Goal: Information Seeking & Learning: Learn about a topic

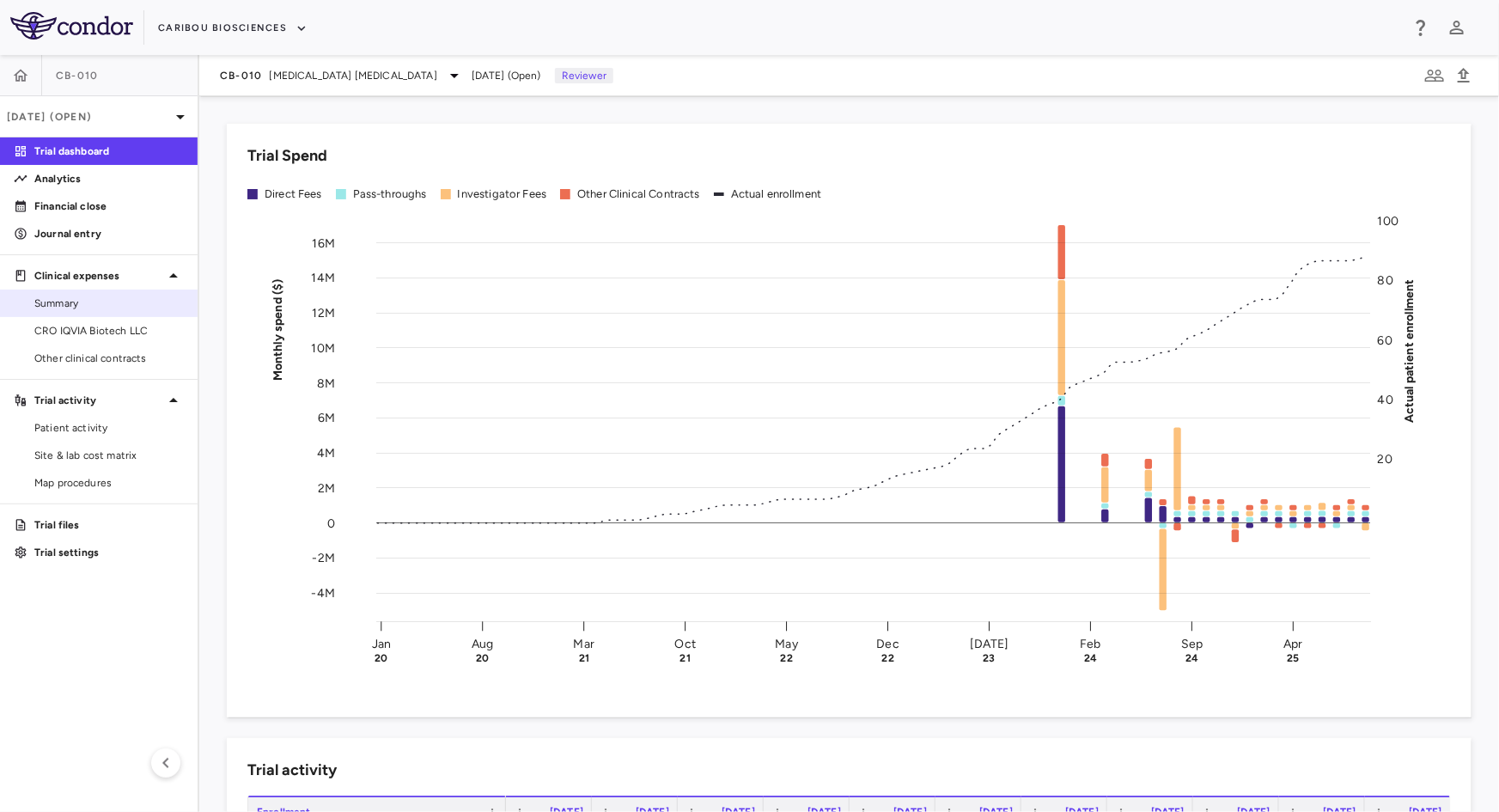
click at [107, 298] on span "Summary" at bounding box center [109, 303] width 150 height 16
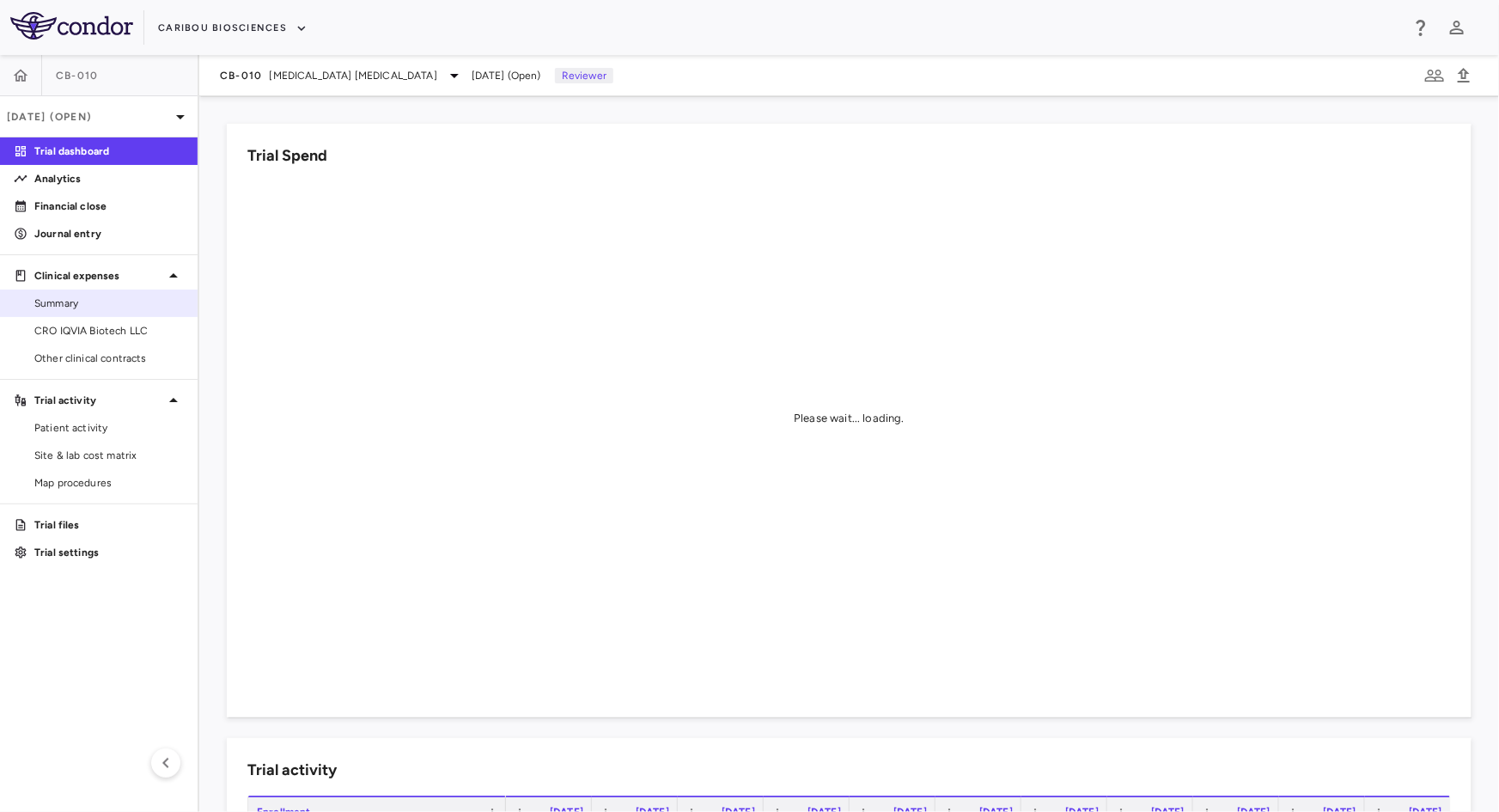
click at [98, 312] on link "Summary" at bounding box center [99, 303] width 197 height 26
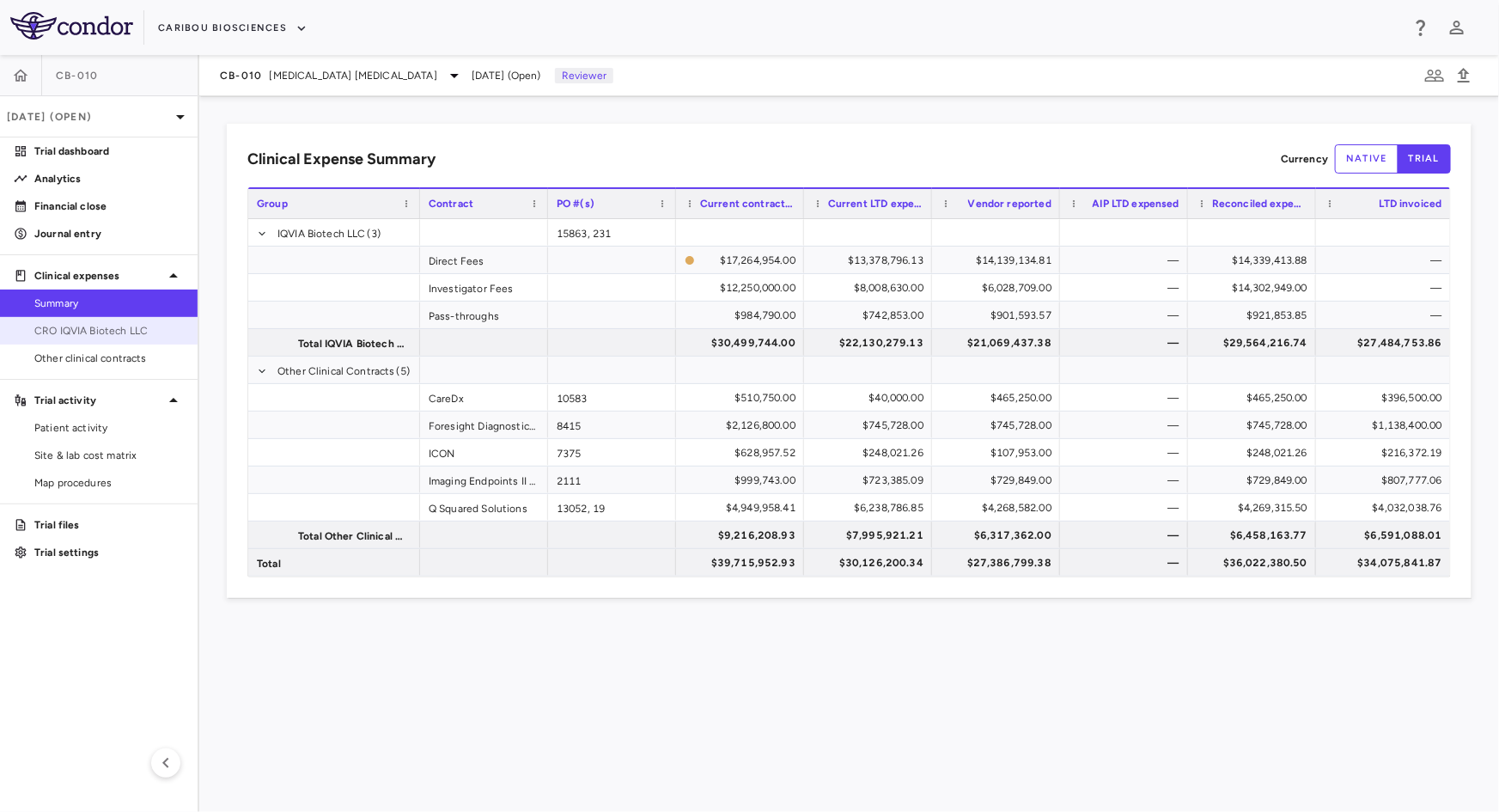
click at [69, 332] on span "CRO IQVIA Biotech LLC" at bounding box center [109, 331] width 150 height 16
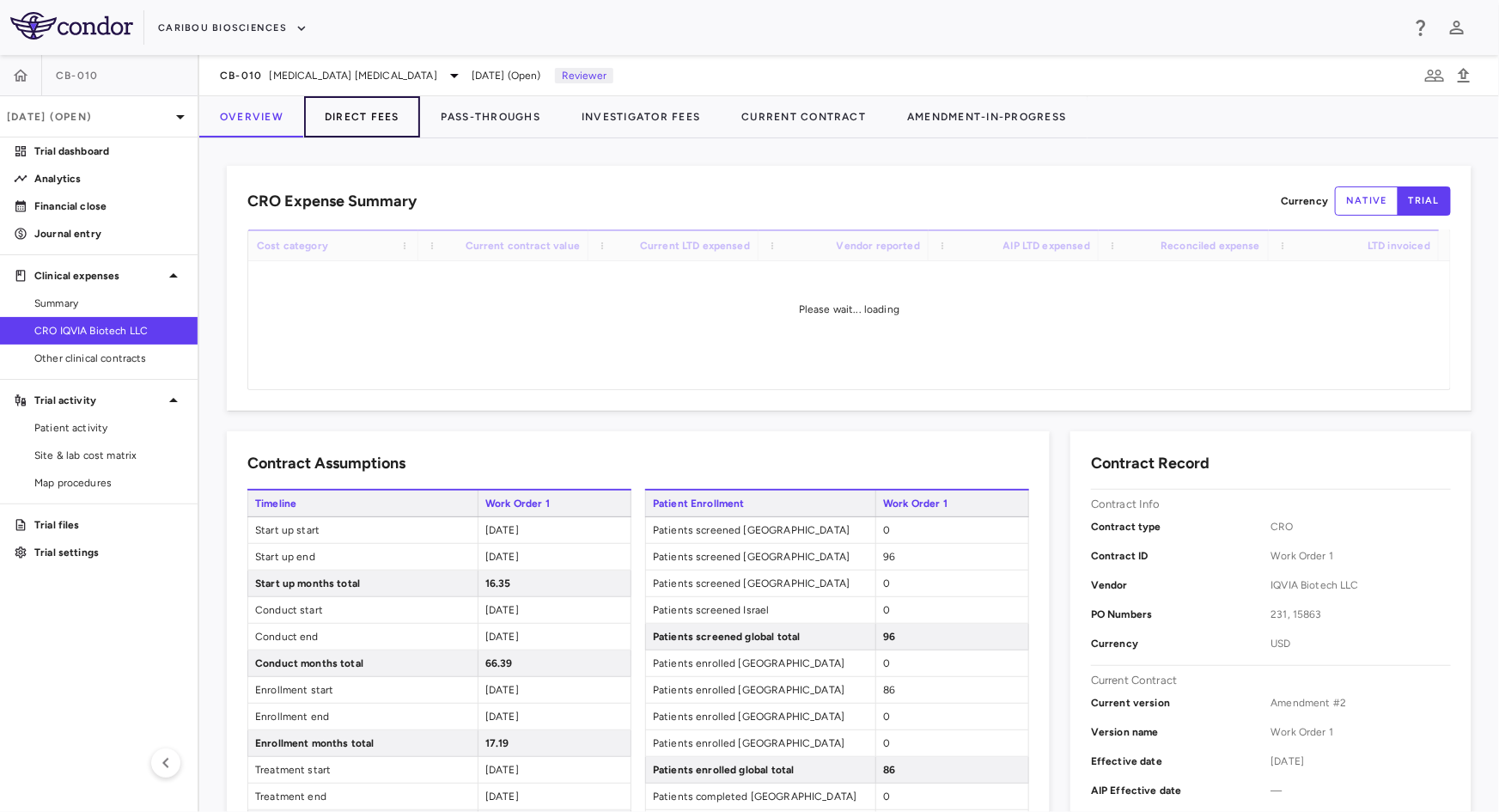
click at [385, 127] on button "Direct Fees" at bounding box center [362, 116] width 116 height 41
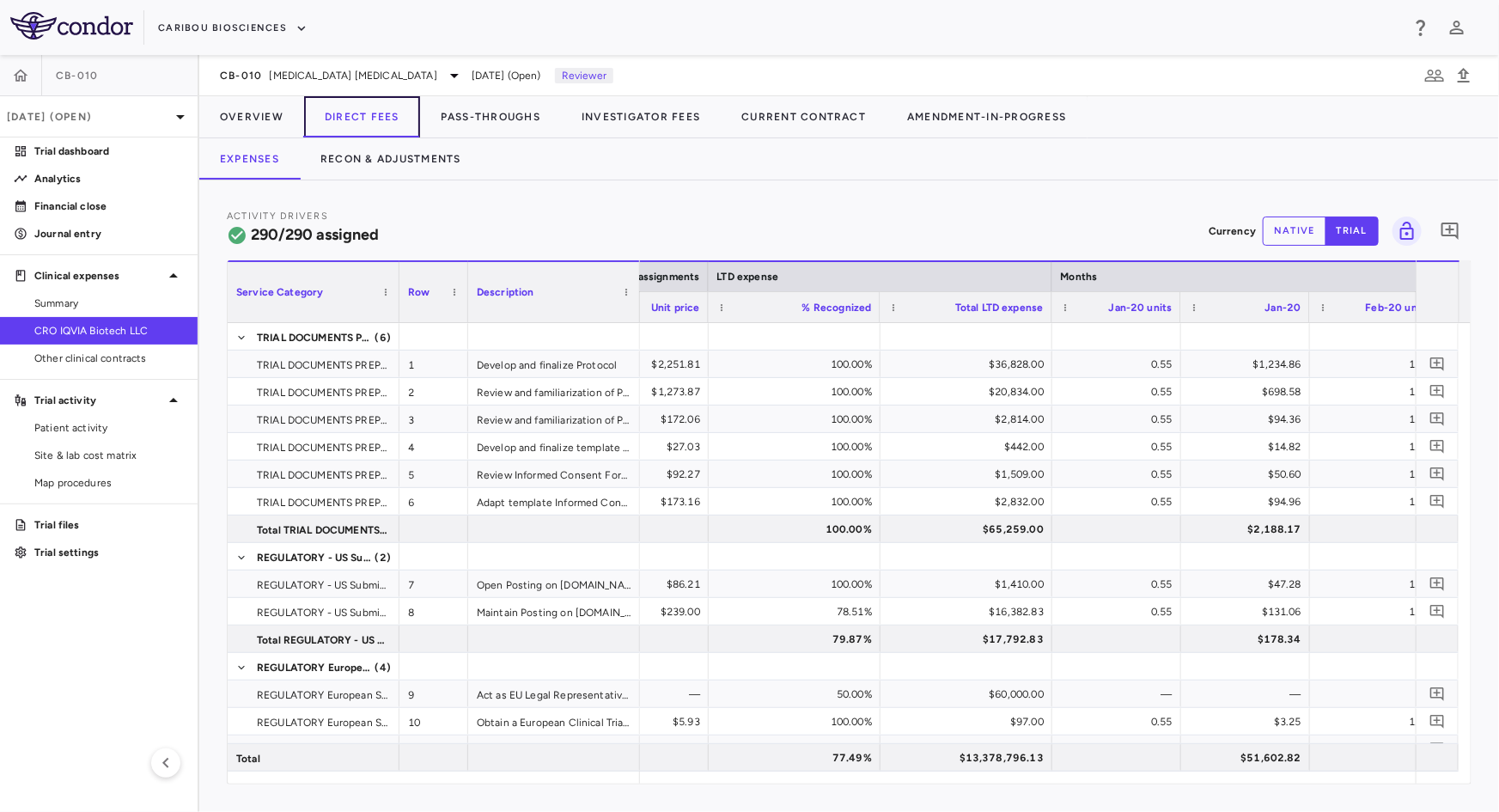
scroll to position [0, 2292]
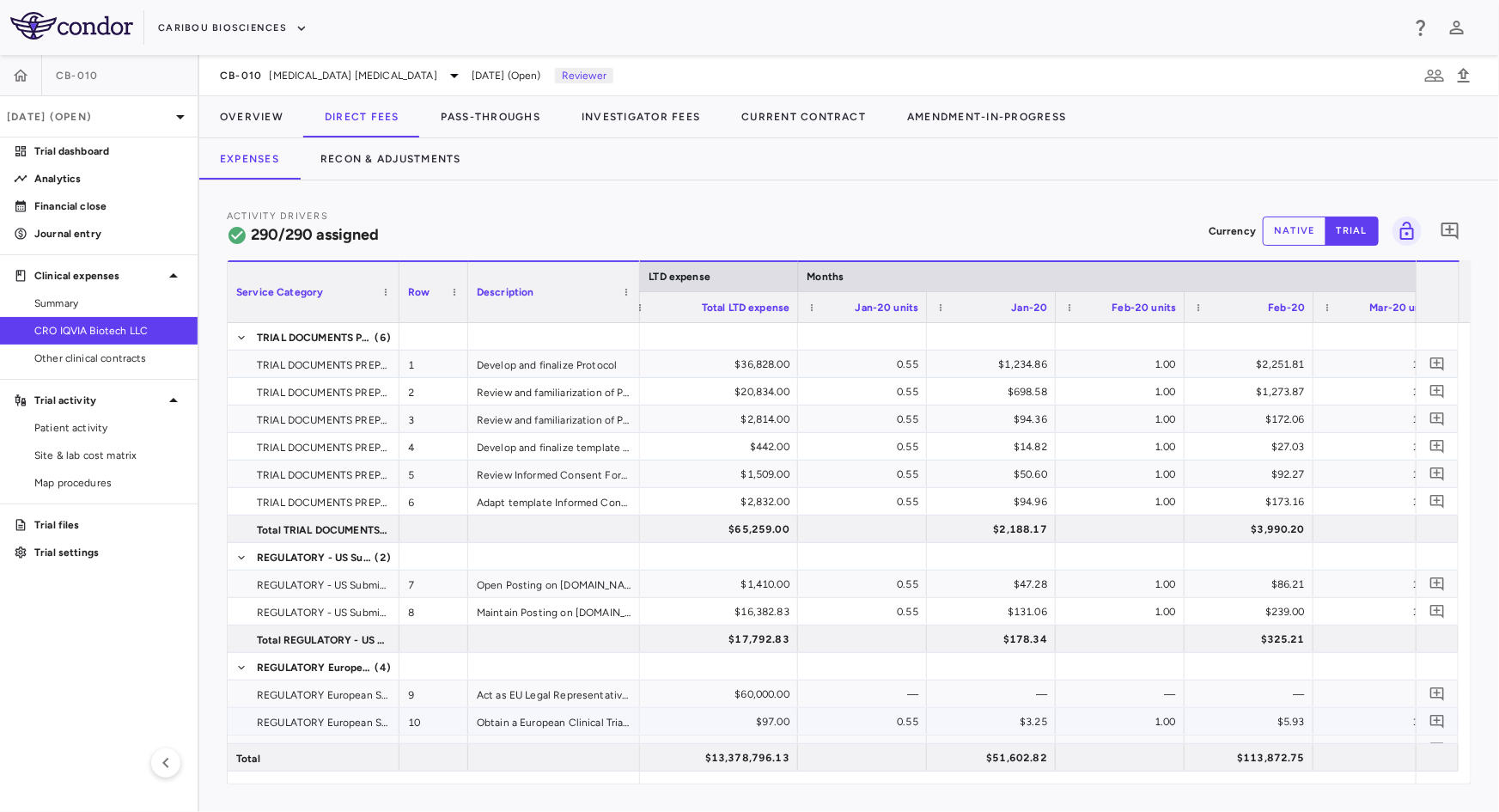
click at [712, 722] on div "$97.00" at bounding box center [715, 721] width 148 height 27
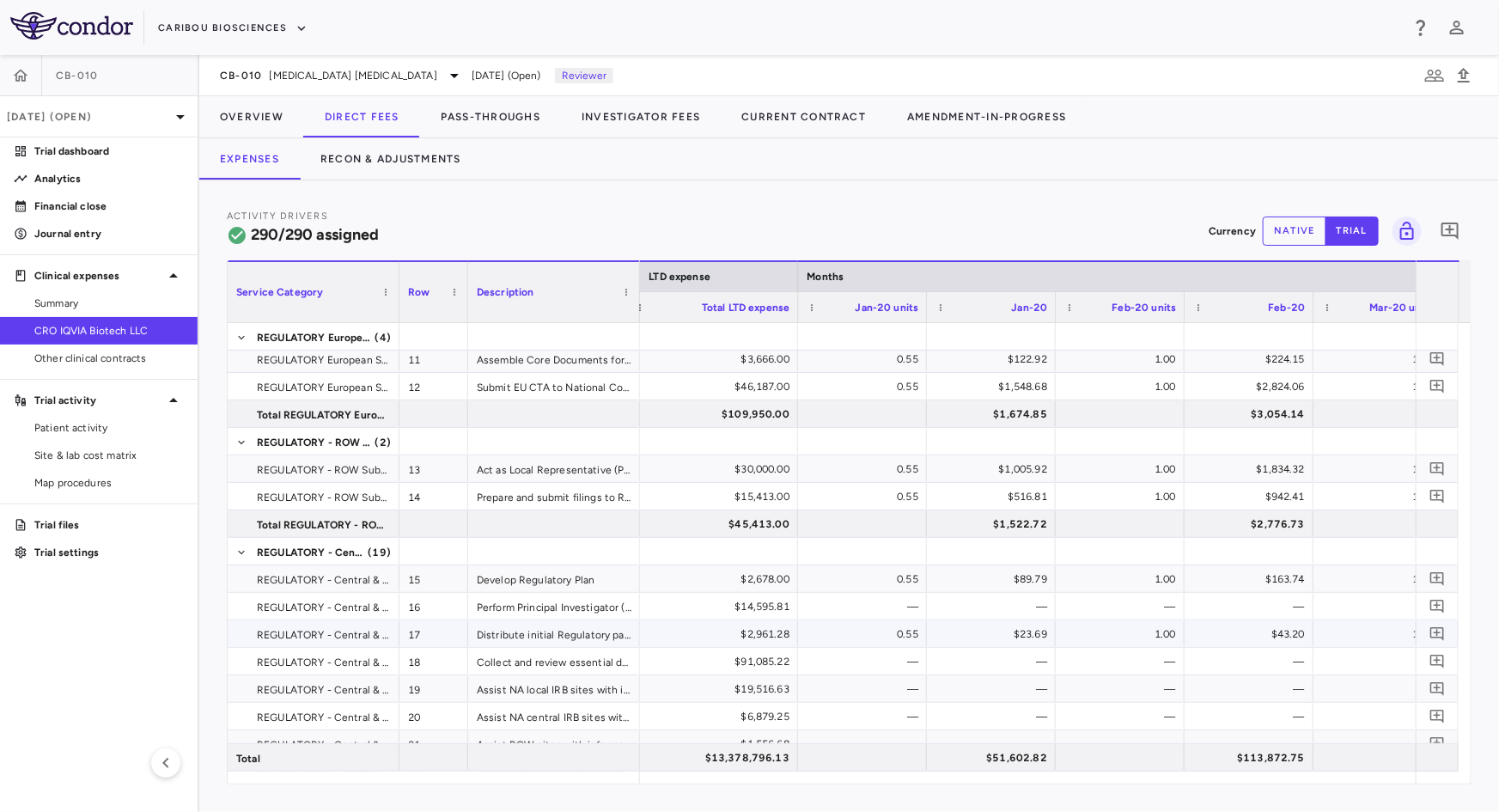
click at [904, 630] on div "0.55" at bounding box center [865, 633] width 105 height 27
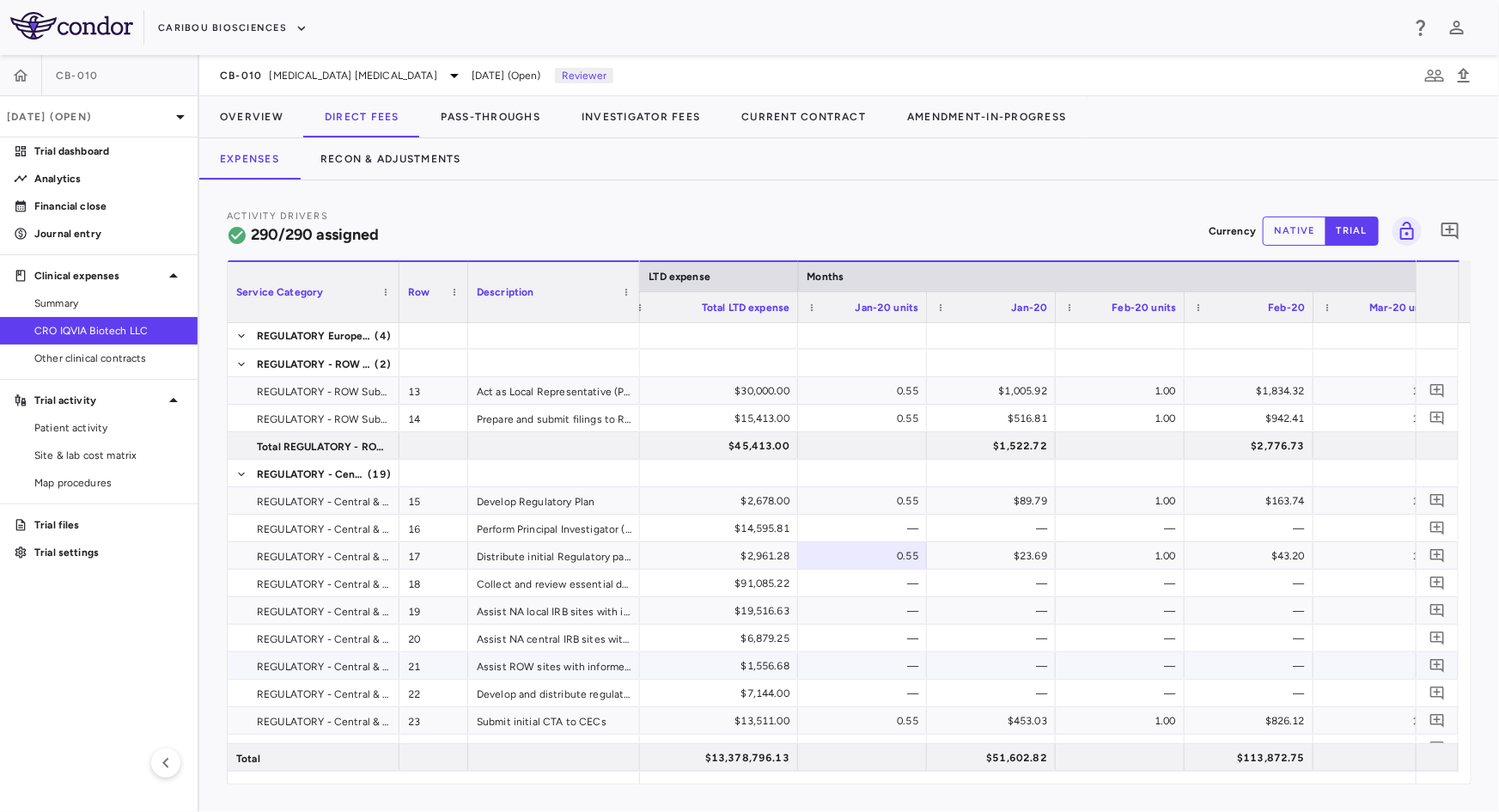
click at [764, 669] on div "$1,556.68" at bounding box center [715, 665] width 148 height 27
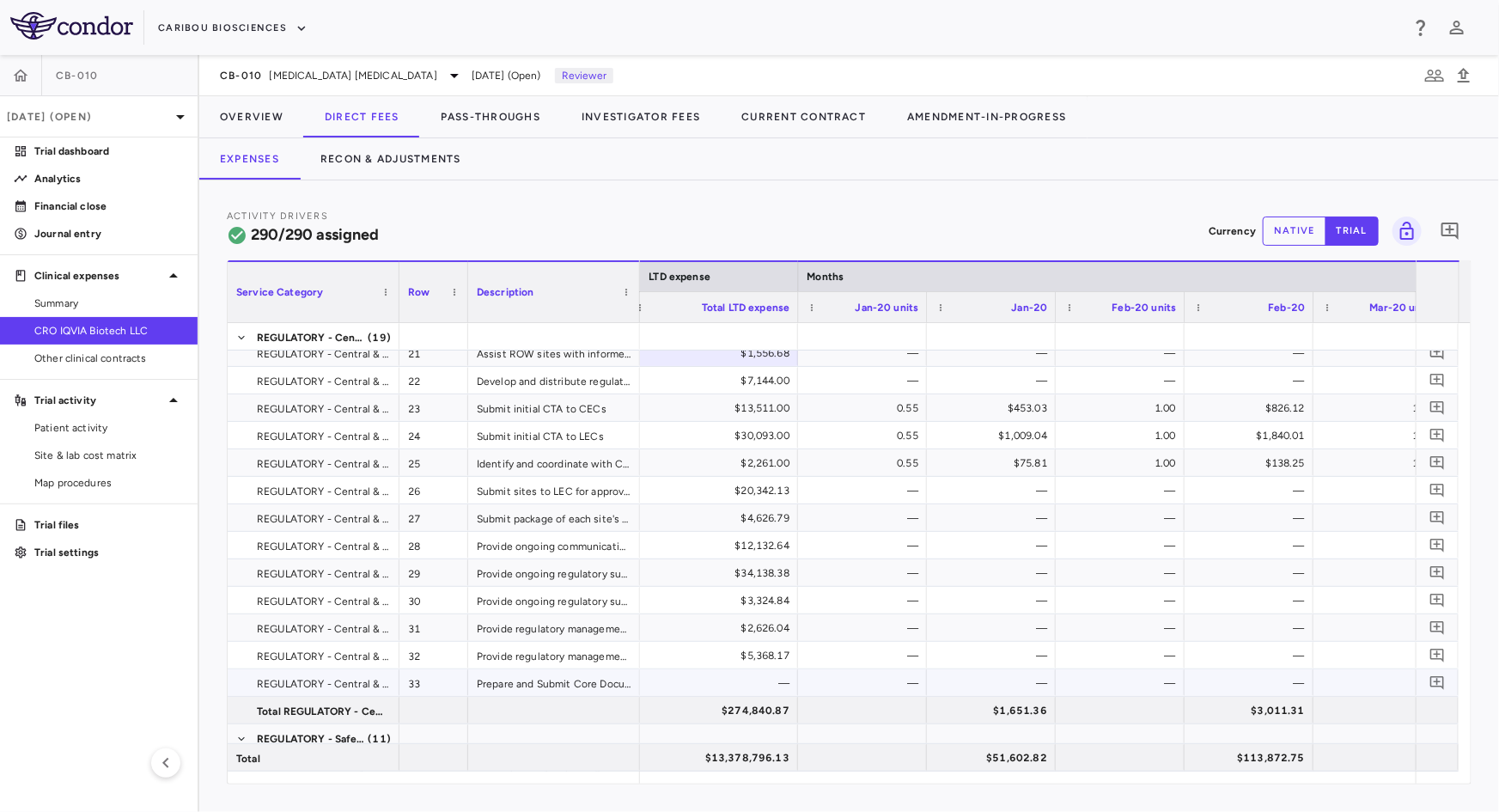
drag, startPoint x: 716, startPoint y: 685, endPoint x: 730, endPoint y: 684, distance: 14.0
click at [716, 685] on div "—" at bounding box center [715, 683] width 148 height 27
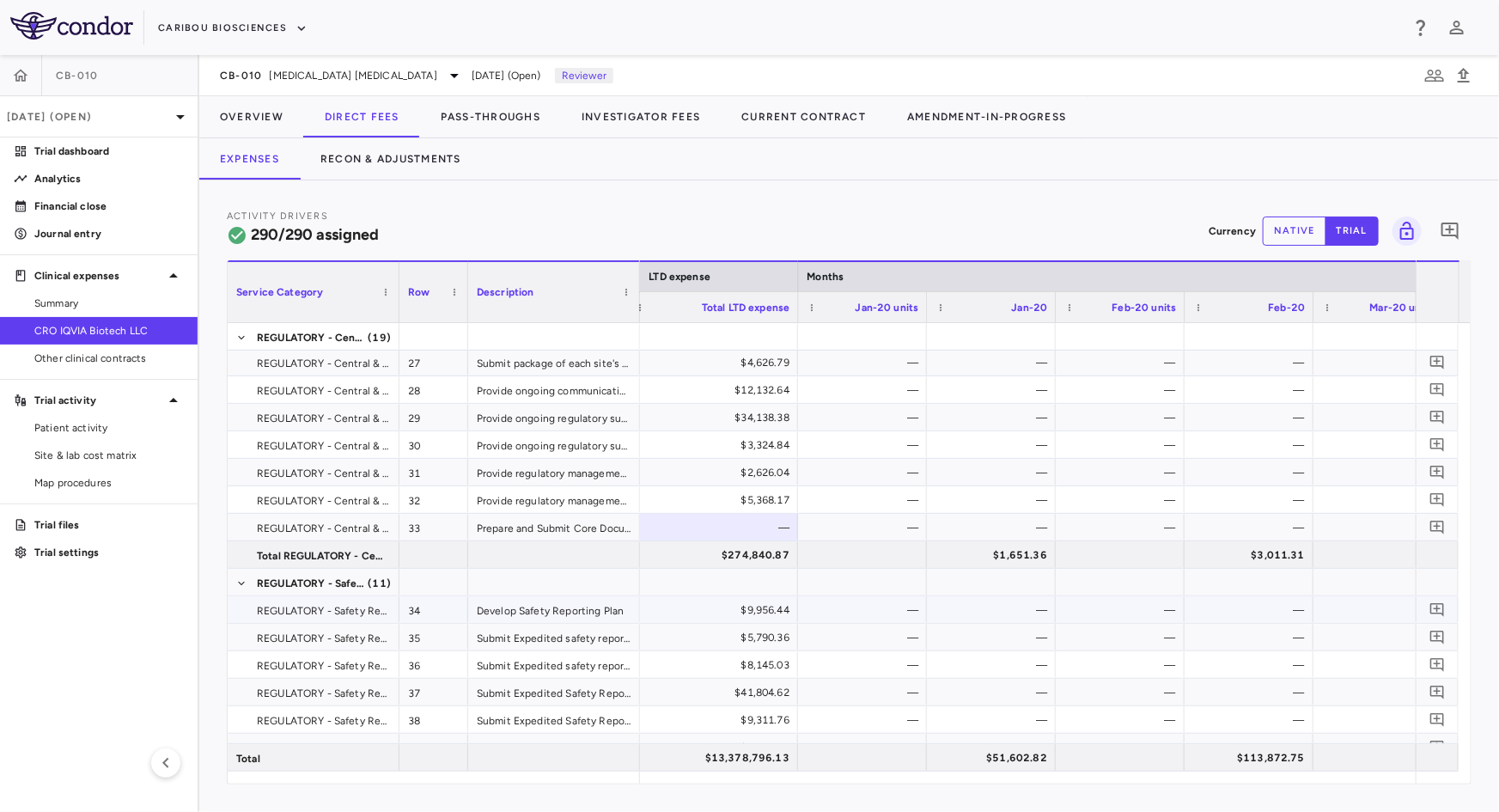
click at [764, 604] on div "$9,956.44" at bounding box center [715, 609] width 148 height 27
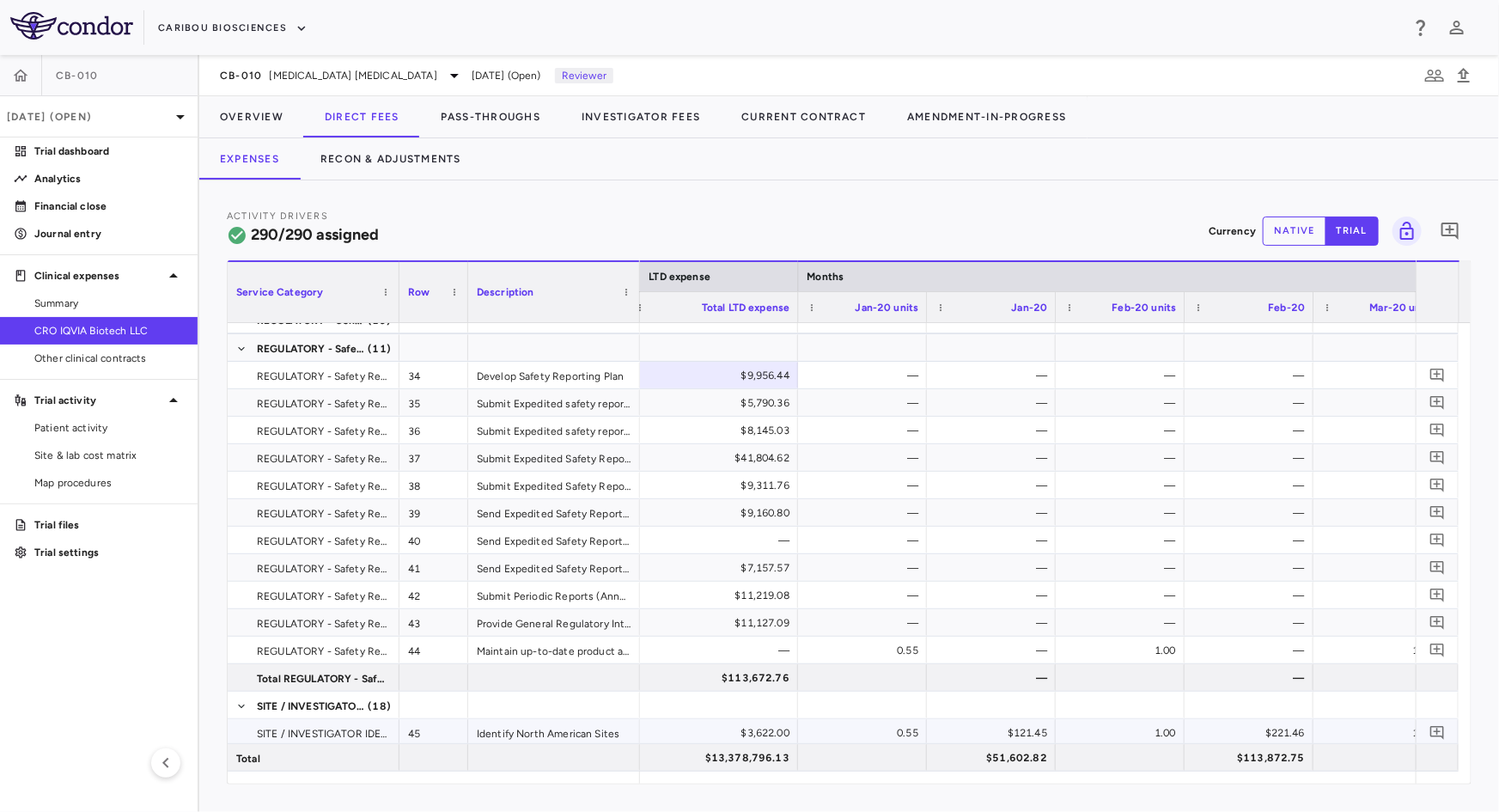
click at [766, 727] on div "$3,622.00" at bounding box center [715, 732] width 148 height 27
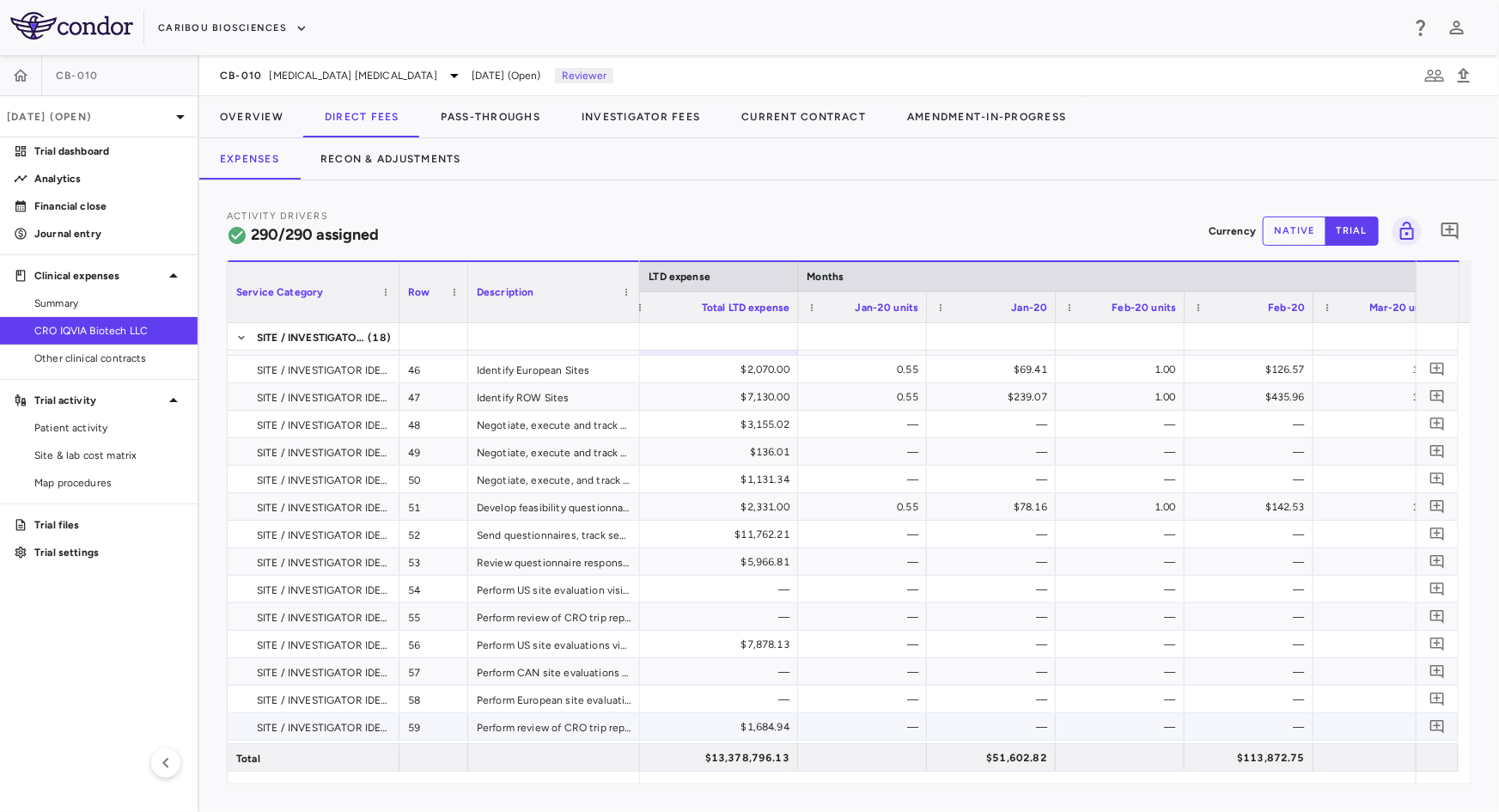
click at [678, 713] on div "$1,684.94" at bounding box center [715, 726] width 148 height 27
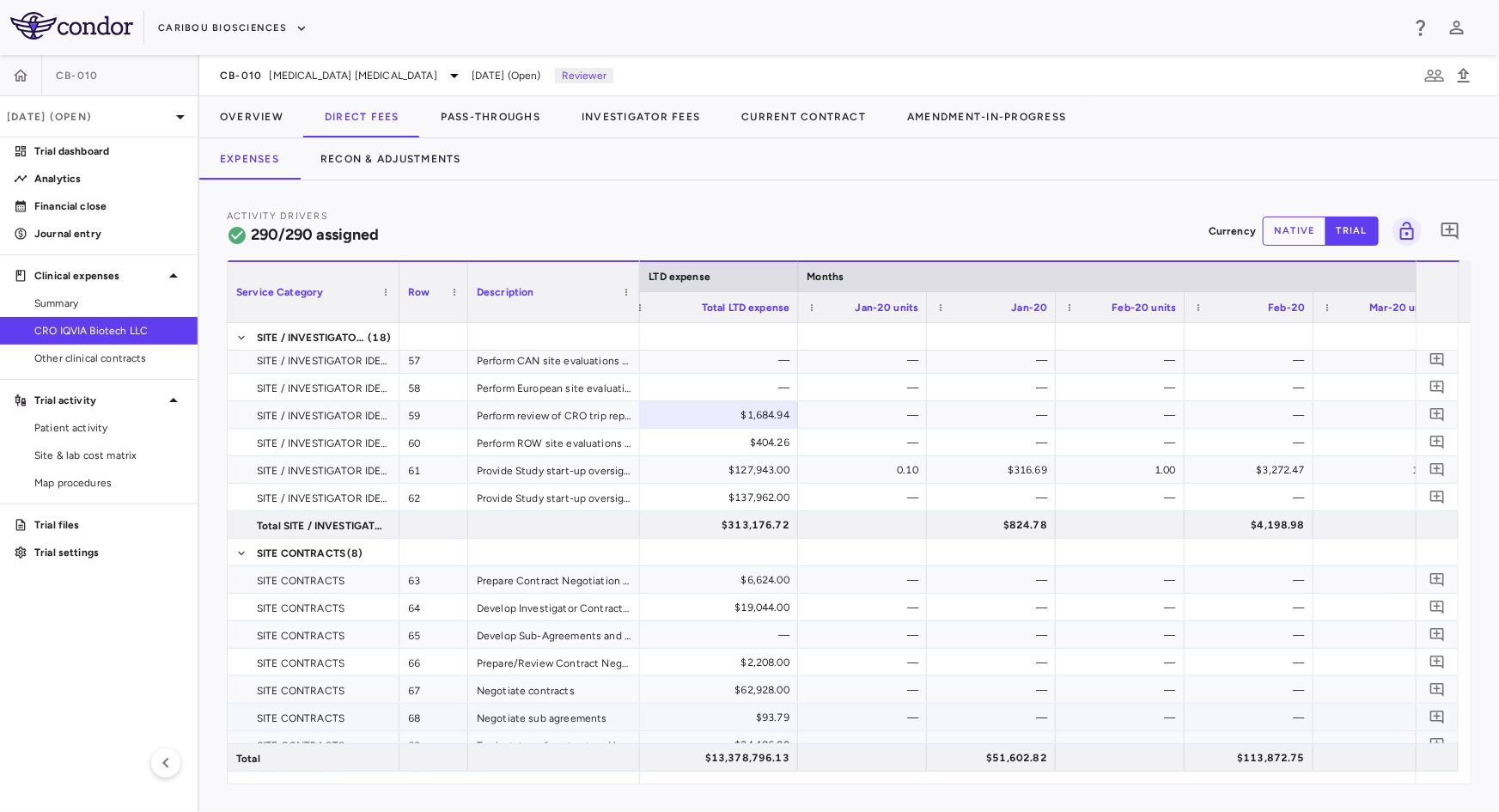
click at [772, 710] on div "$93.79" at bounding box center [715, 717] width 148 height 27
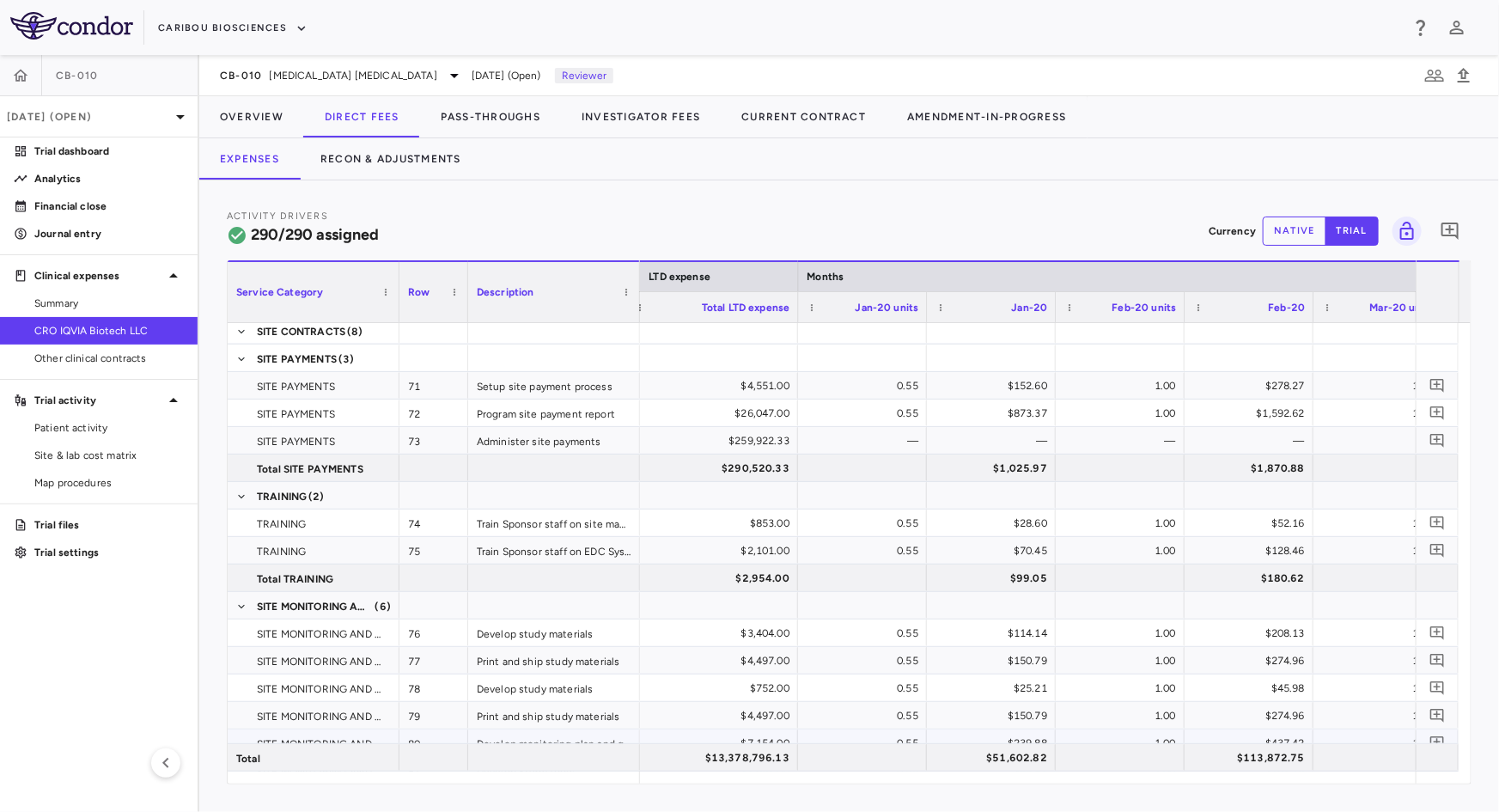
click at [669, 729] on div "$7,154.00" at bounding box center [715, 742] width 148 height 27
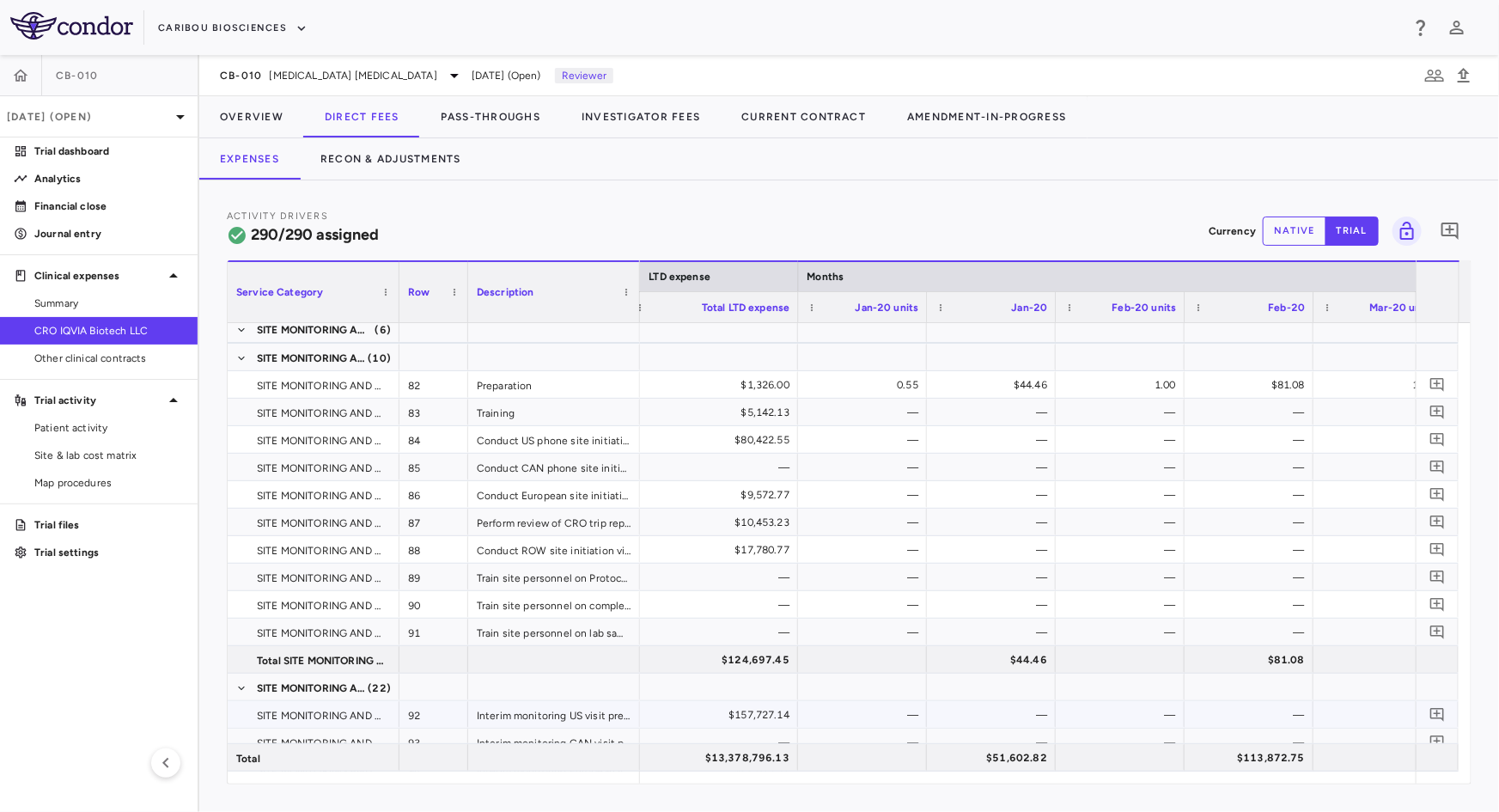
click at [740, 717] on div "$157,727.14" at bounding box center [715, 714] width 148 height 27
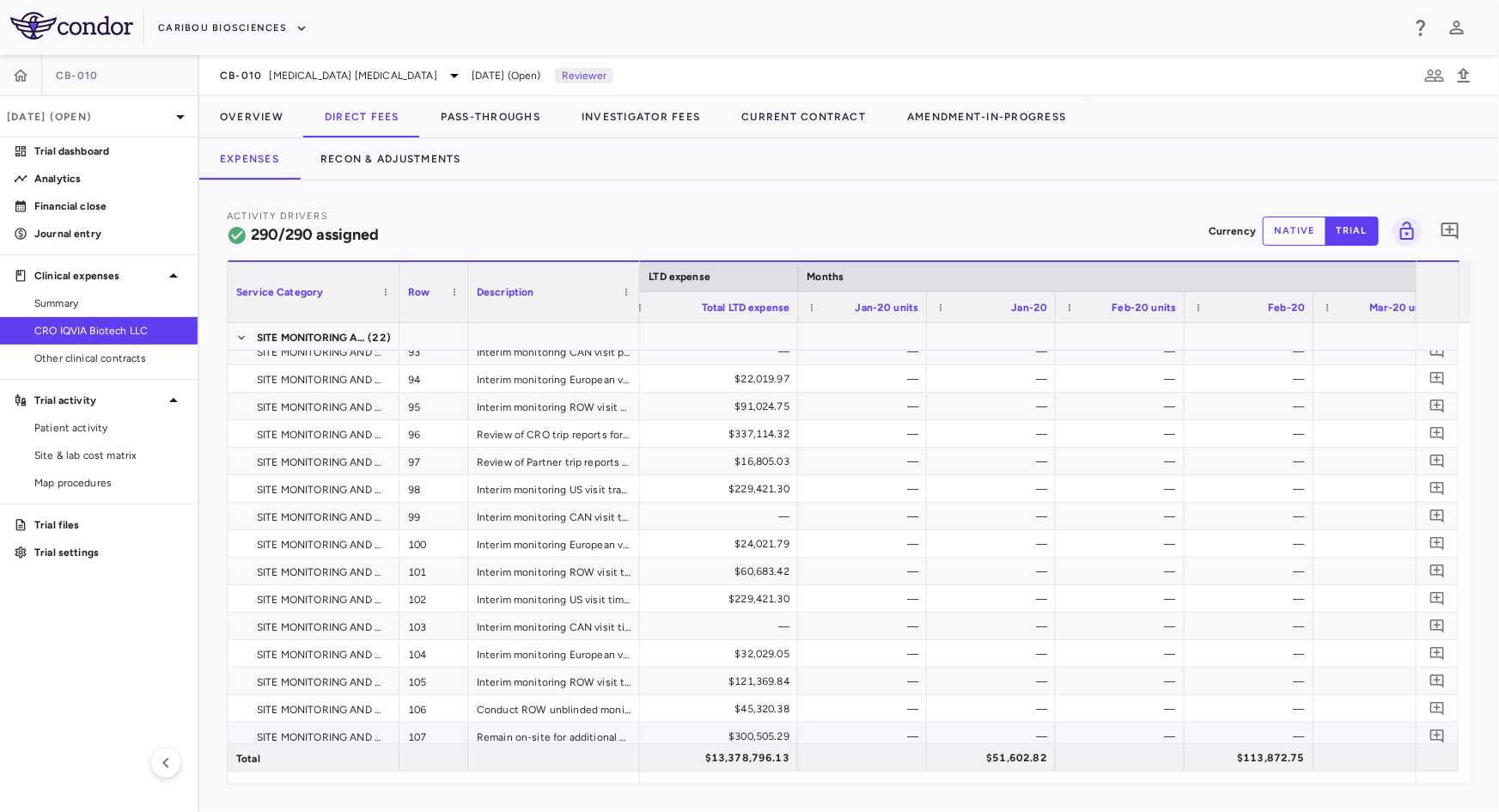
click at [770, 727] on div "$300,505.29" at bounding box center [715, 735] width 148 height 27
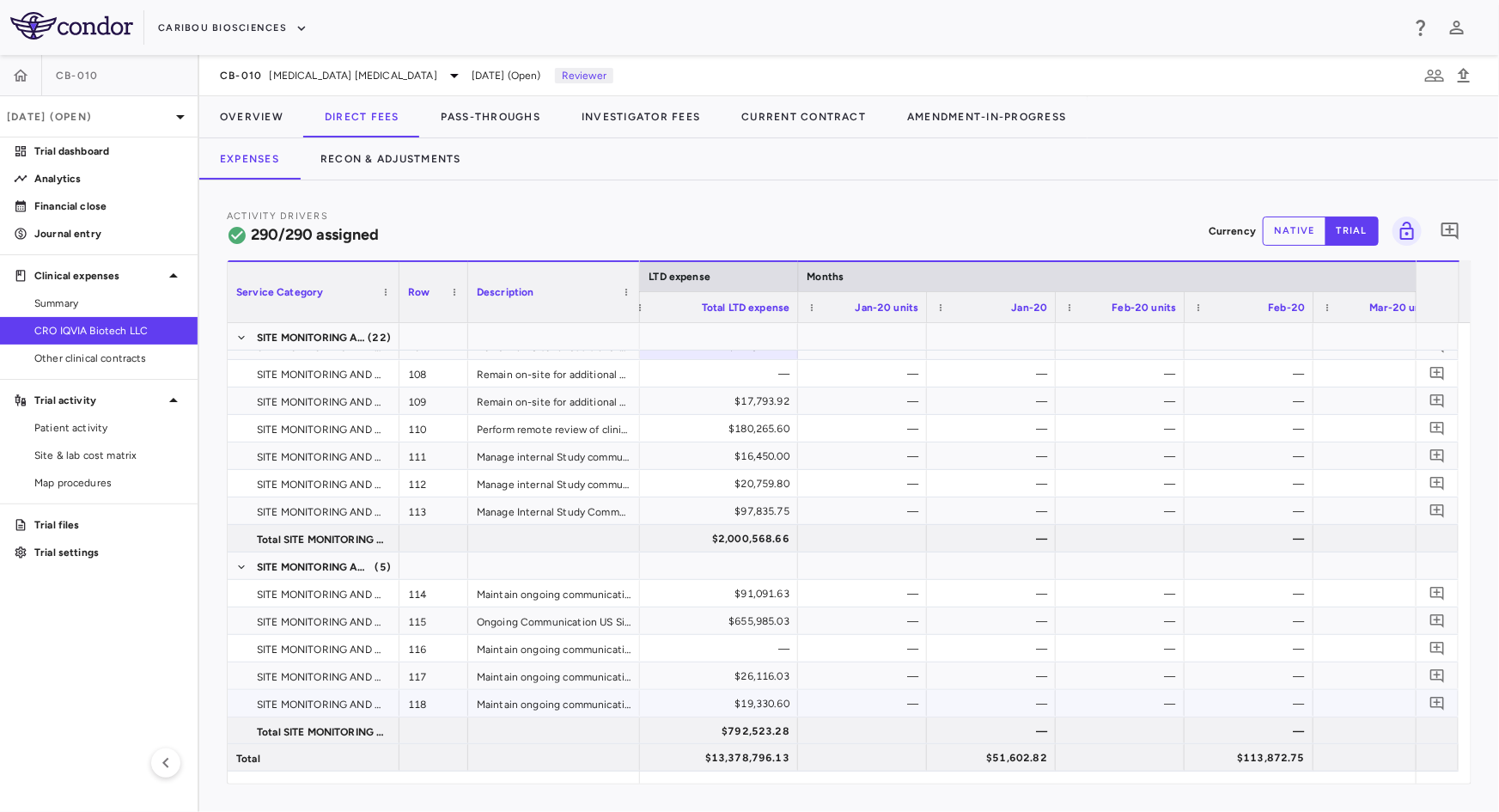
click at [723, 701] on div "$19,330.60" at bounding box center [715, 703] width 148 height 27
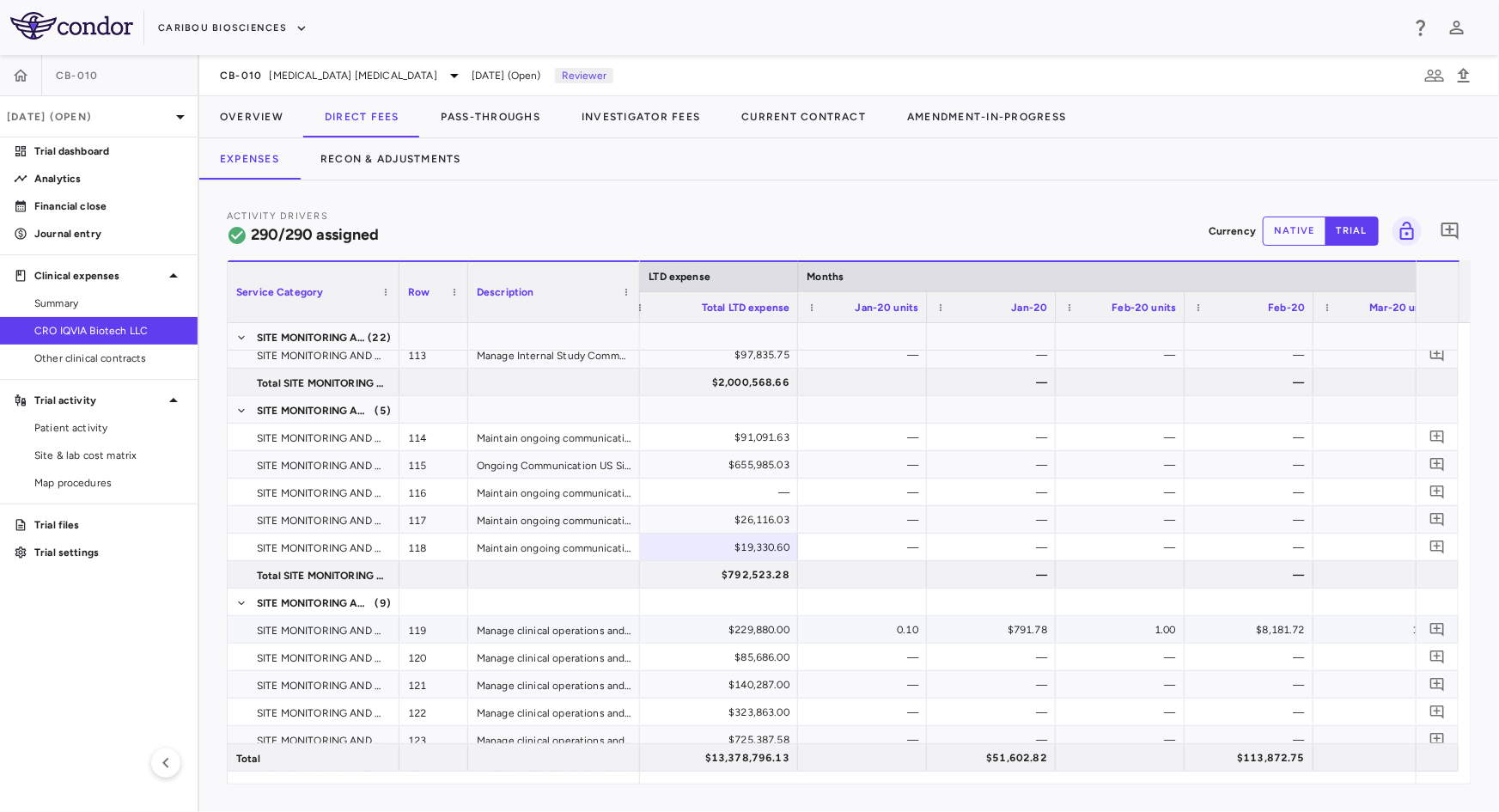
click at [779, 624] on div "$229,880.00" at bounding box center [715, 629] width 148 height 27
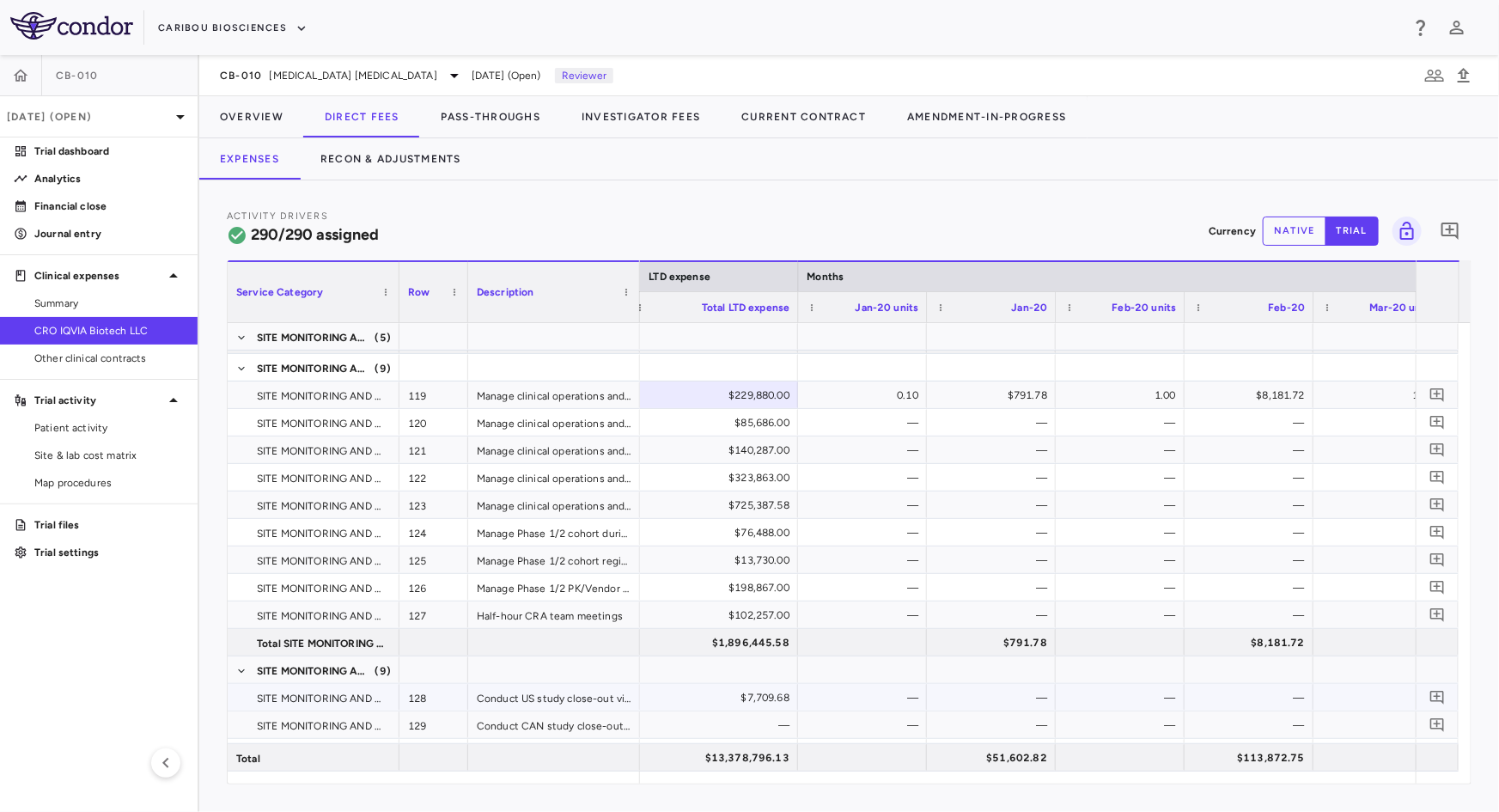
click at [743, 721] on div "—" at bounding box center [715, 724] width 148 height 27
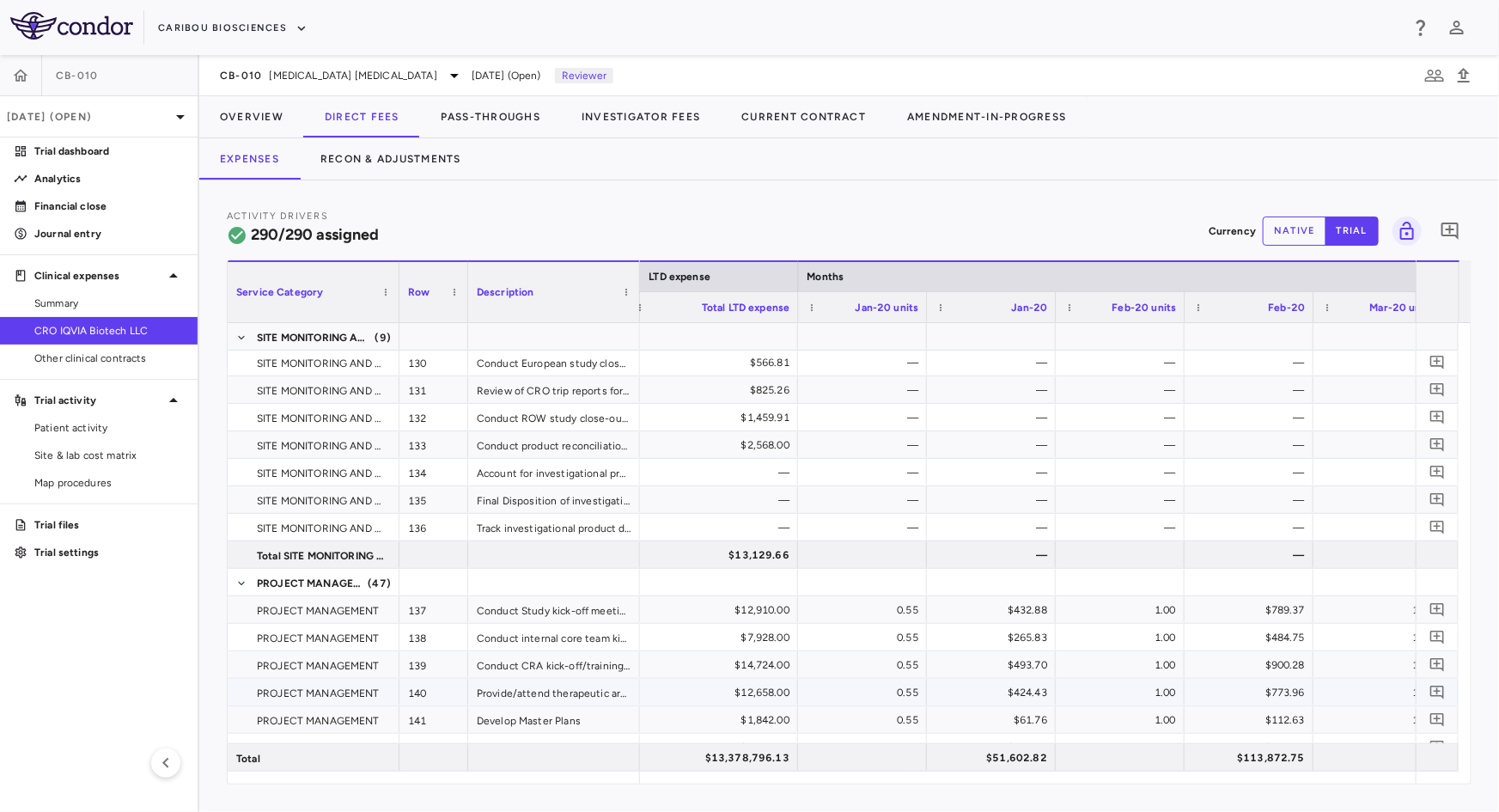
click at [712, 708] on div "$1,842.00" at bounding box center [715, 720] width 148 height 27
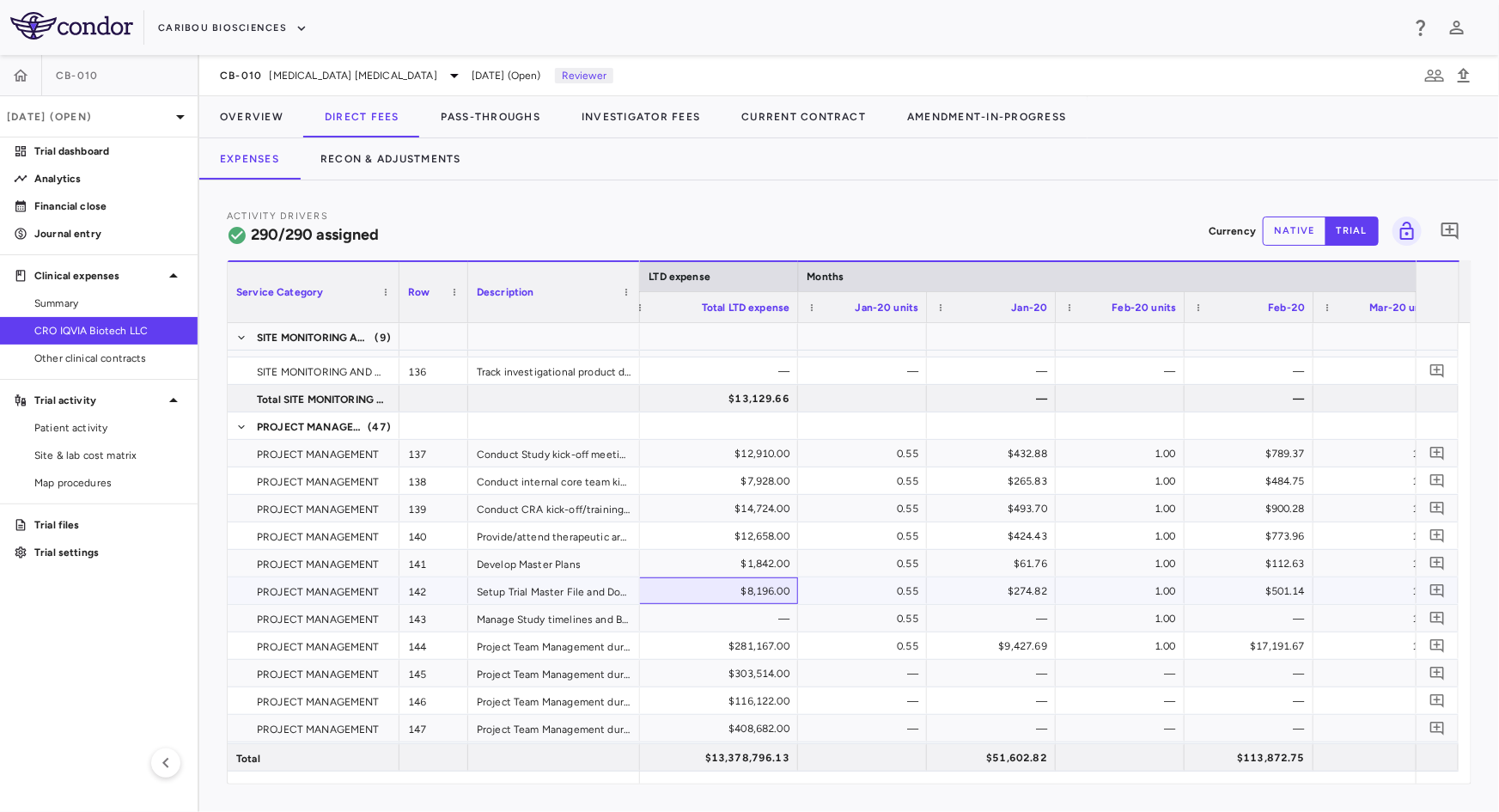
click at [768, 597] on div "$8,196.00" at bounding box center [715, 590] width 148 height 27
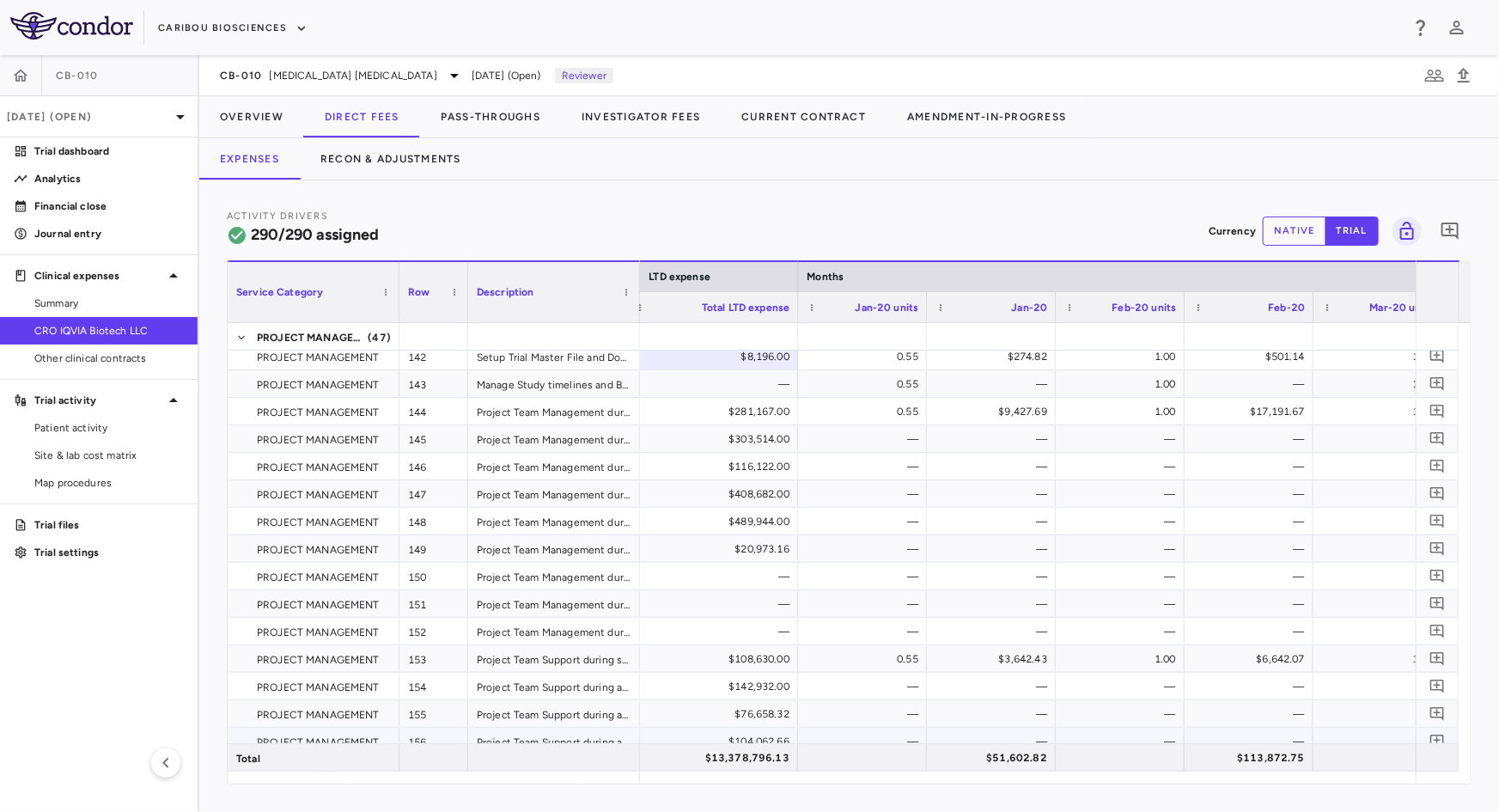
click at [732, 736] on div "$104,062.66" at bounding box center [715, 741] width 148 height 27
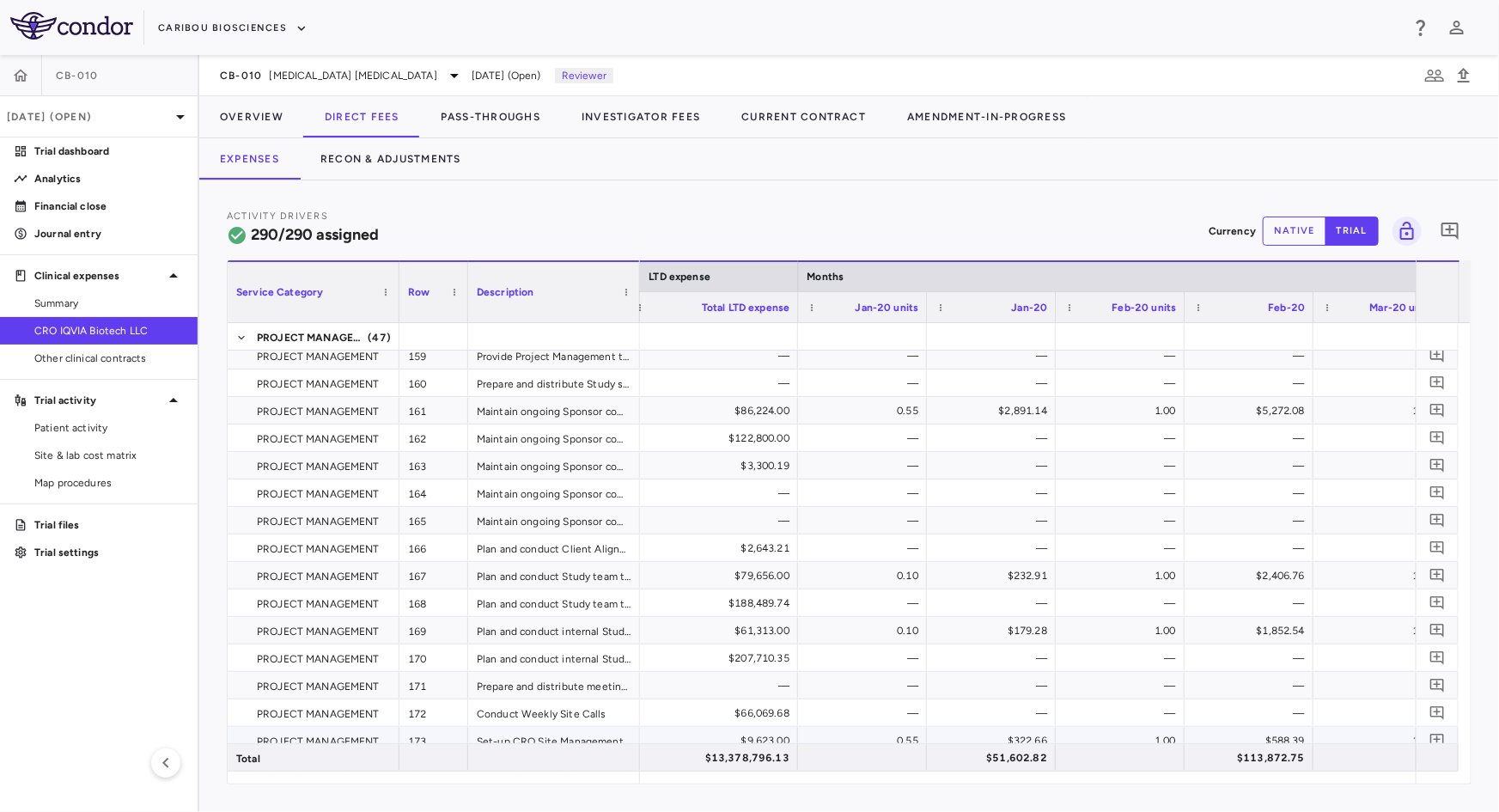
click at [786, 734] on div "$9,623.00" at bounding box center [715, 740] width 148 height 27
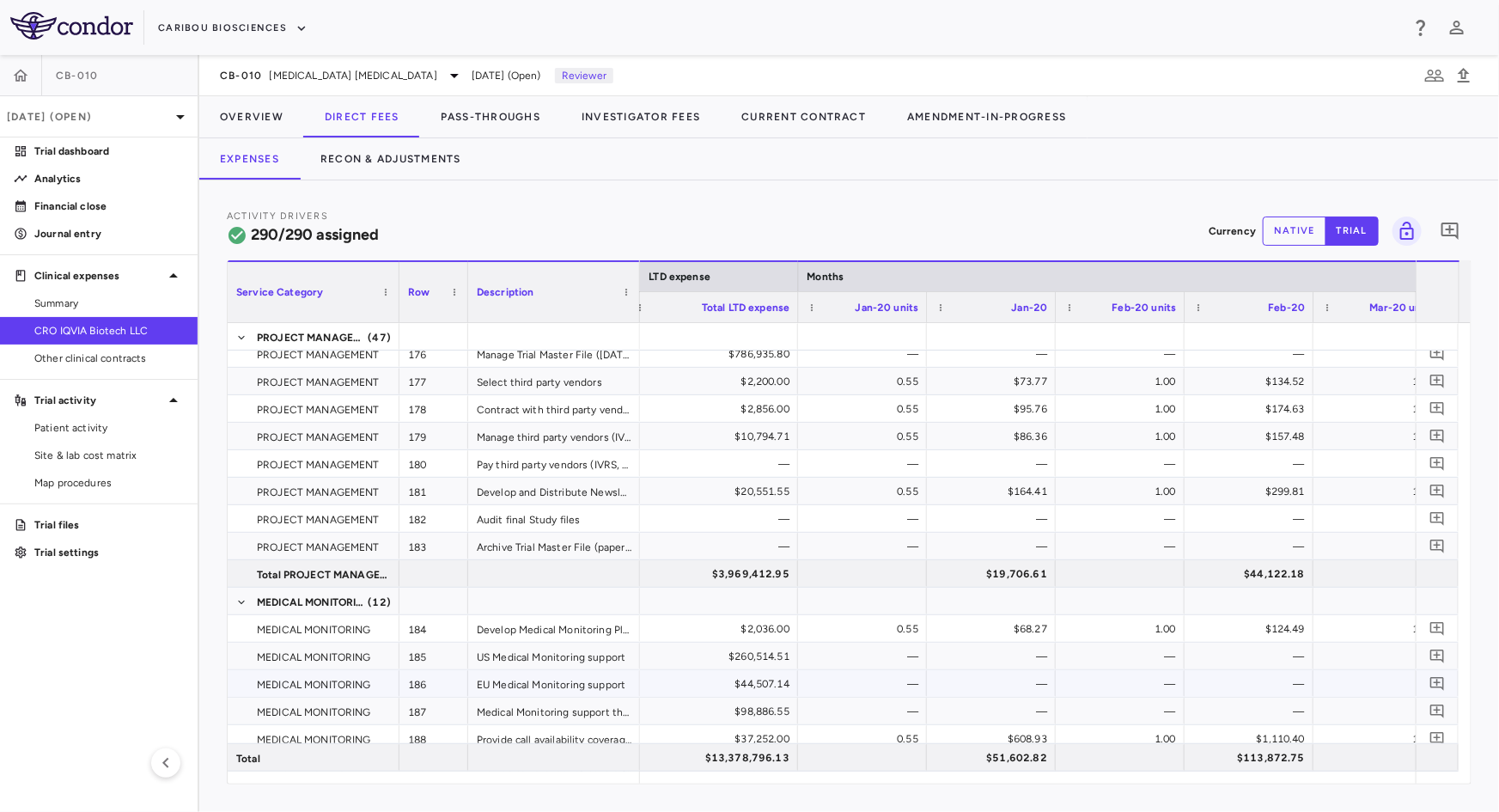
drag, startPoint x: 754, startPoint y: 676, endPoint x: 768, endPoint y: 662, distance: 19.8
click at [754, 676] on div "$44,507.14" at bounding box center [715, 683] width 148 height 27
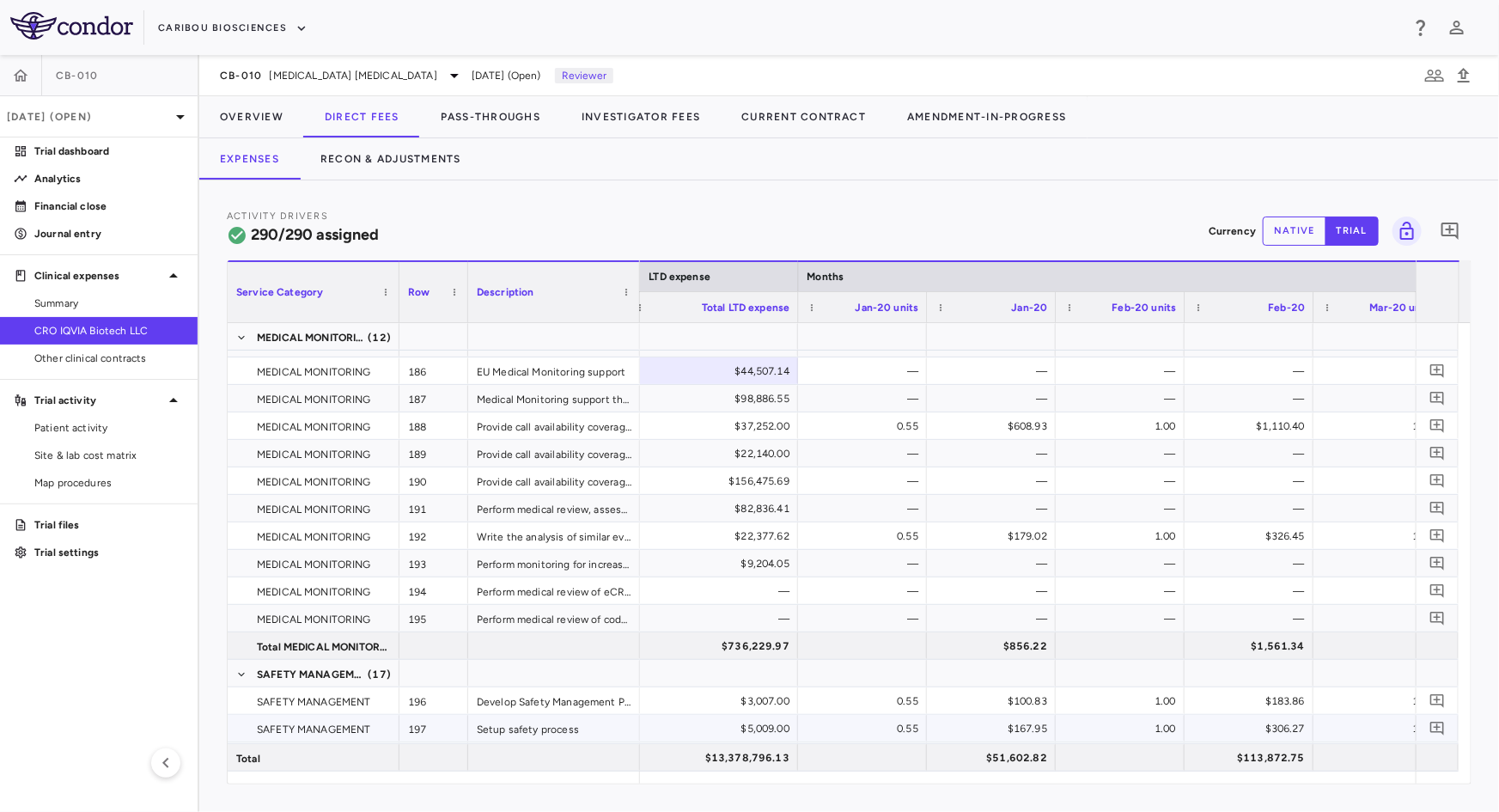
click at [772, 722] on div "$5,009.00" at bounding box center [715, 727] width 148 height 27
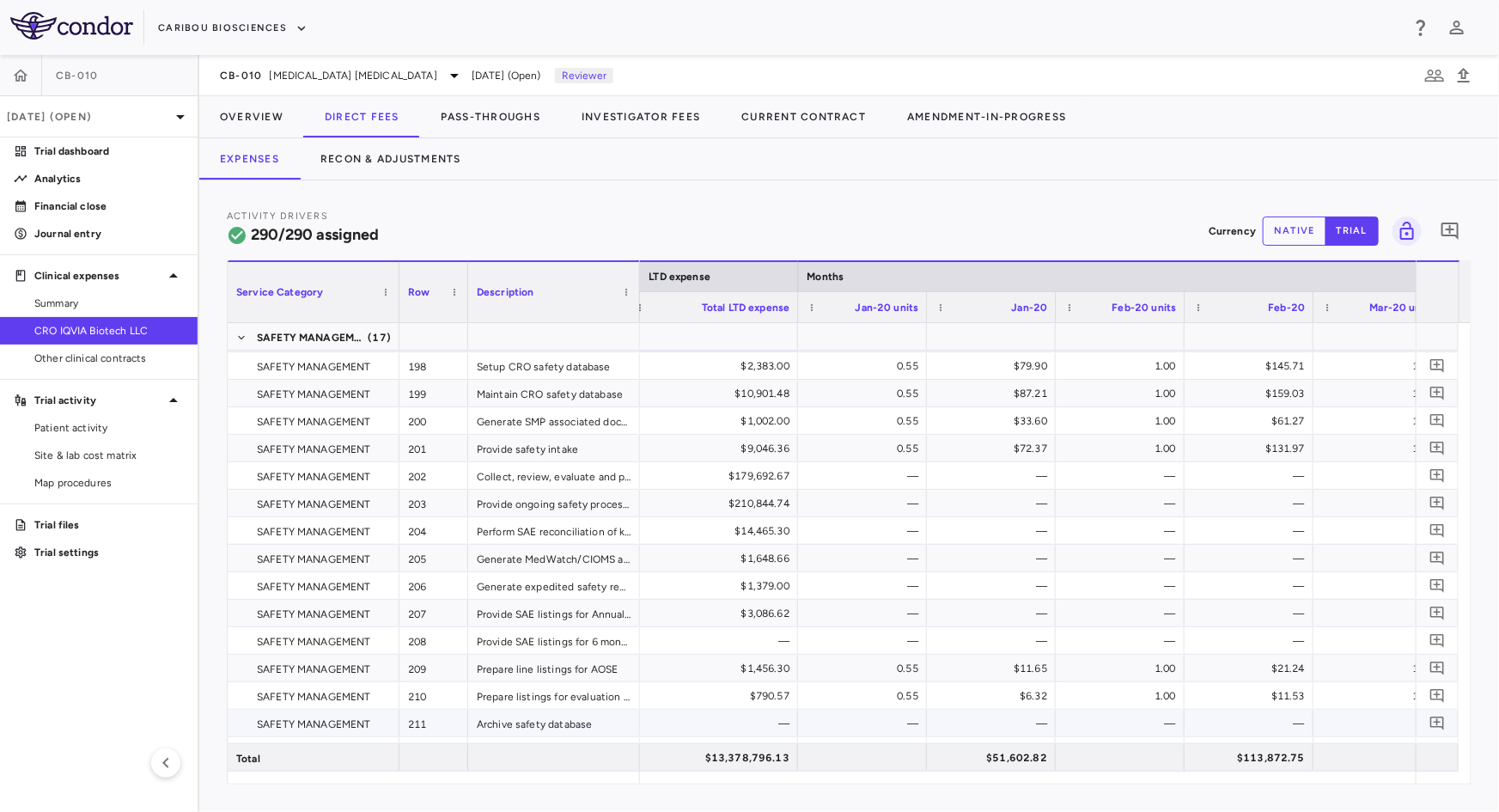
click at [777, 721] on div "—" at bounding box center [715, 722] width 148 height 27
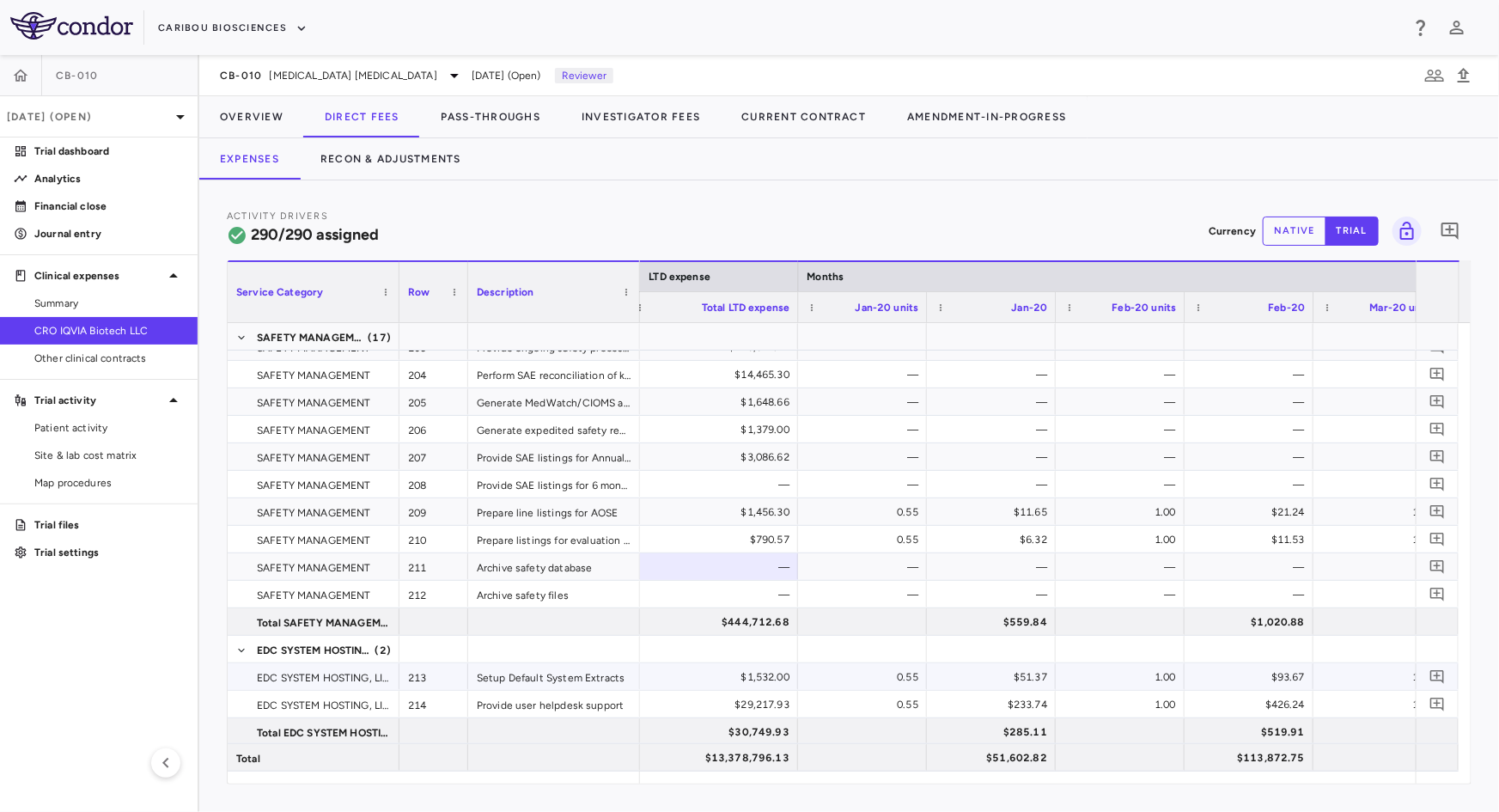
drag, startPoint x: 757, startPoint y: 675, endPoint x: 834, endPoint y: 667, distance: 77.4
click at [758, 675] on div "$1,532.00" at bounding box center [715, 676] width 148 height 27
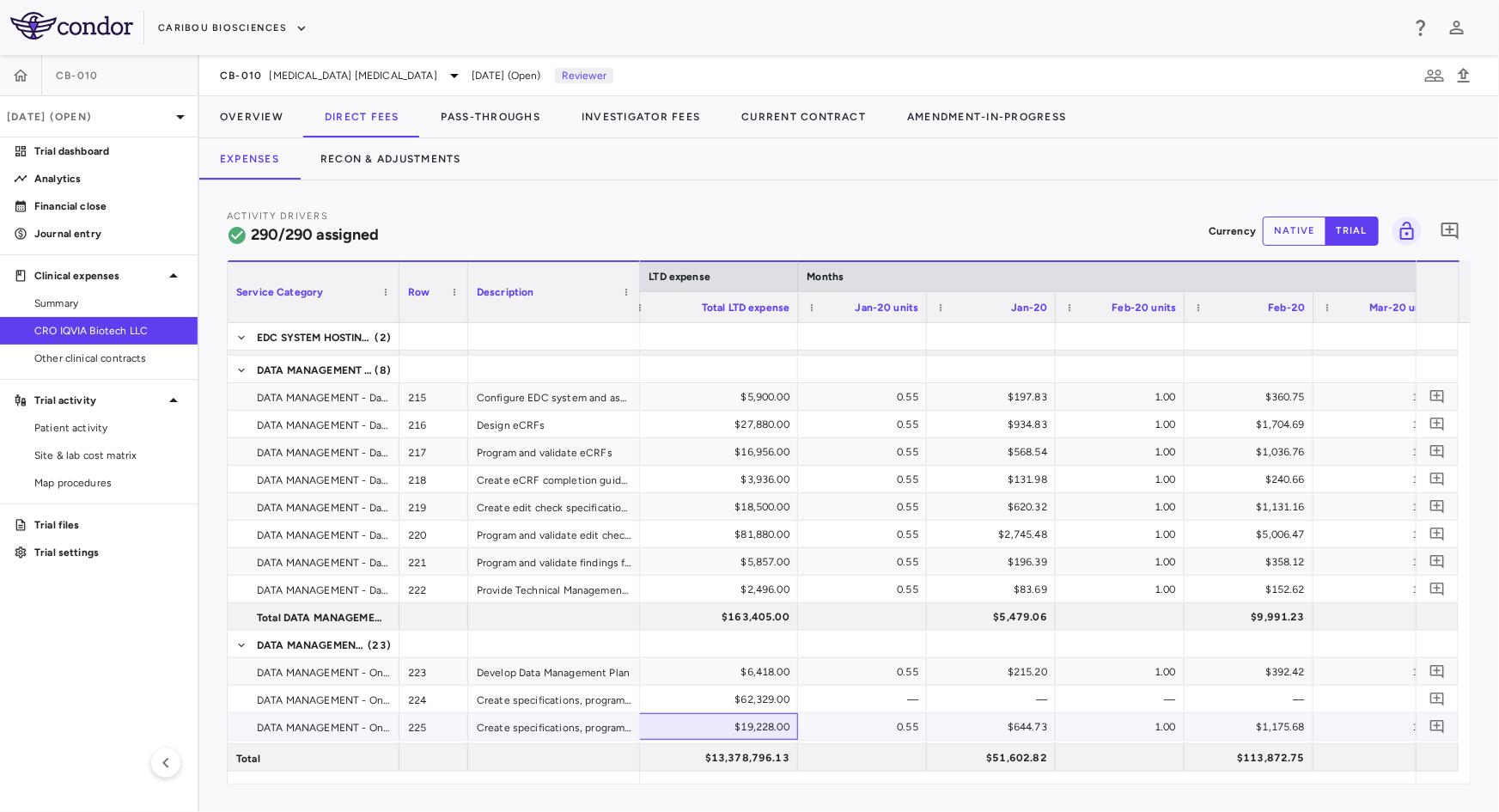
click at [785, 734] on div "$19,228.00" at bounding box center [715, 726] width 148 height 27
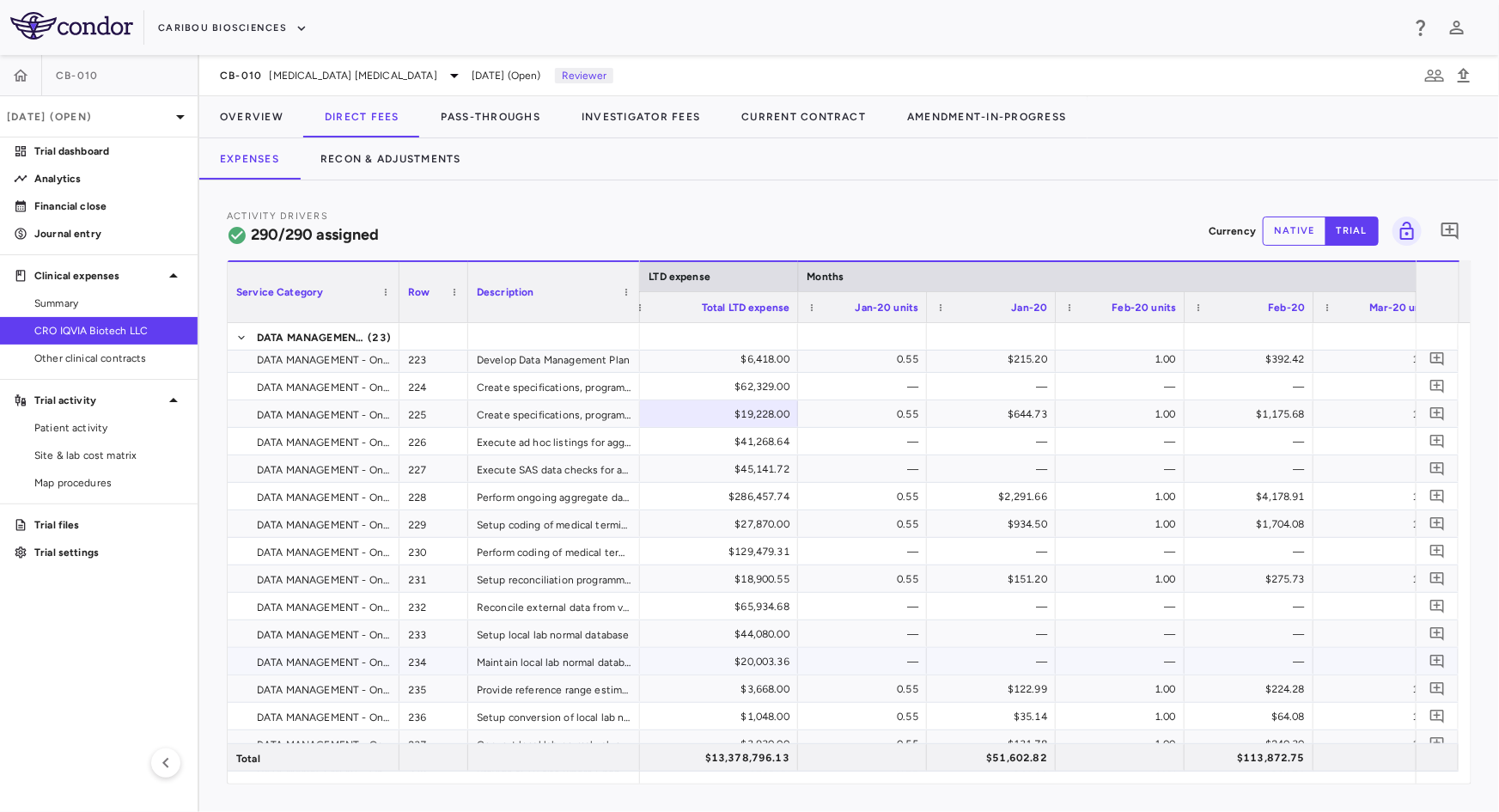
click at [949, 658] on div "—" at bounding box center [994, 661] width 105 height 27
click at [750, 737] on div "$3,930.00" at bounding box center [715, 743] width 148 height 27
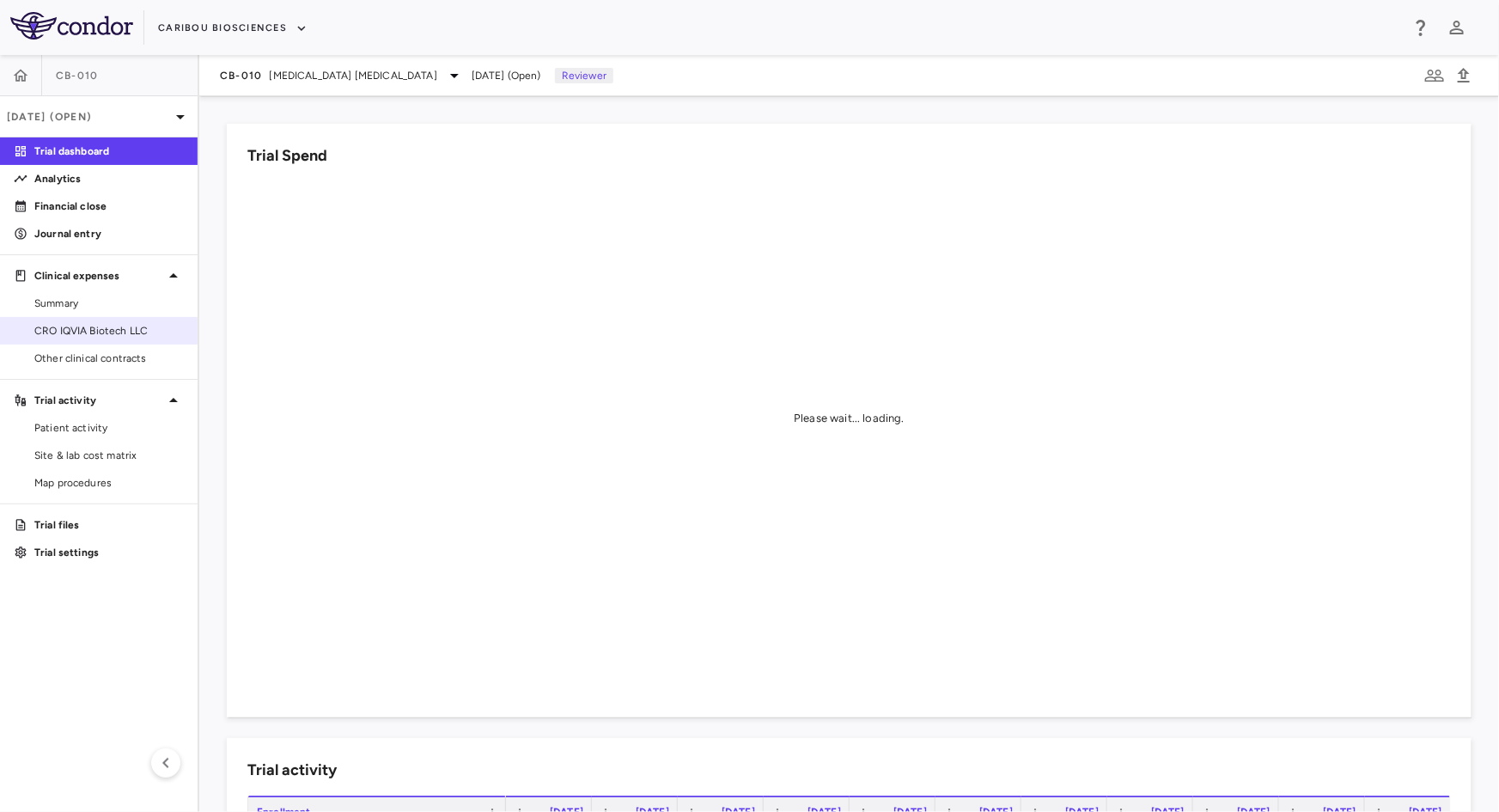
drag, startPoint x: 66, startPoint y: 328, endPoint x: 114, endPoint y: 327, distance: 48.0
click at [65, 328] on span "CRO IQVIA Biotech LLC" at bounding box center [109, 331] width 150 height 16
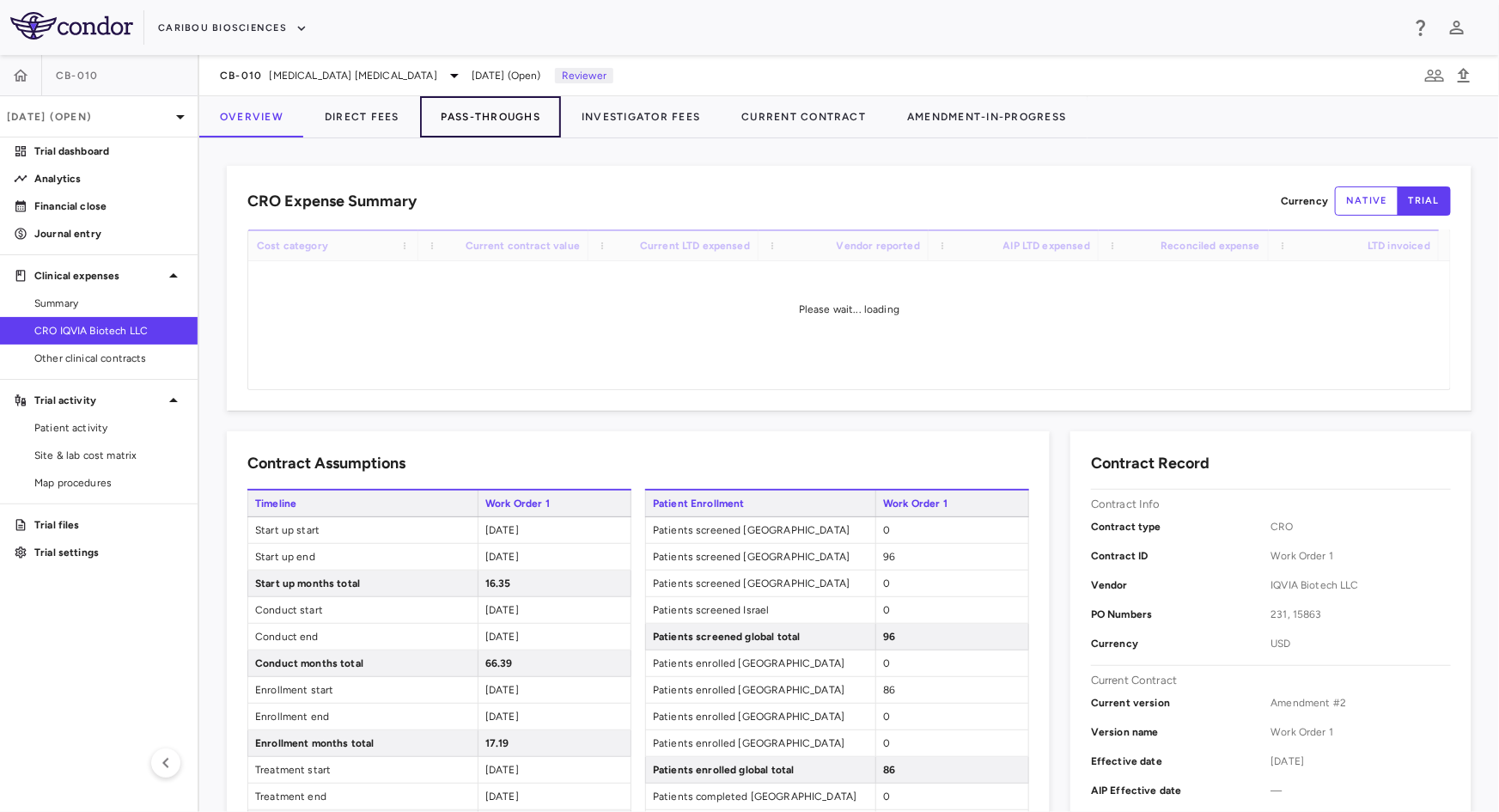
click at [515, 122] on button "Pass-Throughs" at bounding box center [491, 116] width 141 height 41
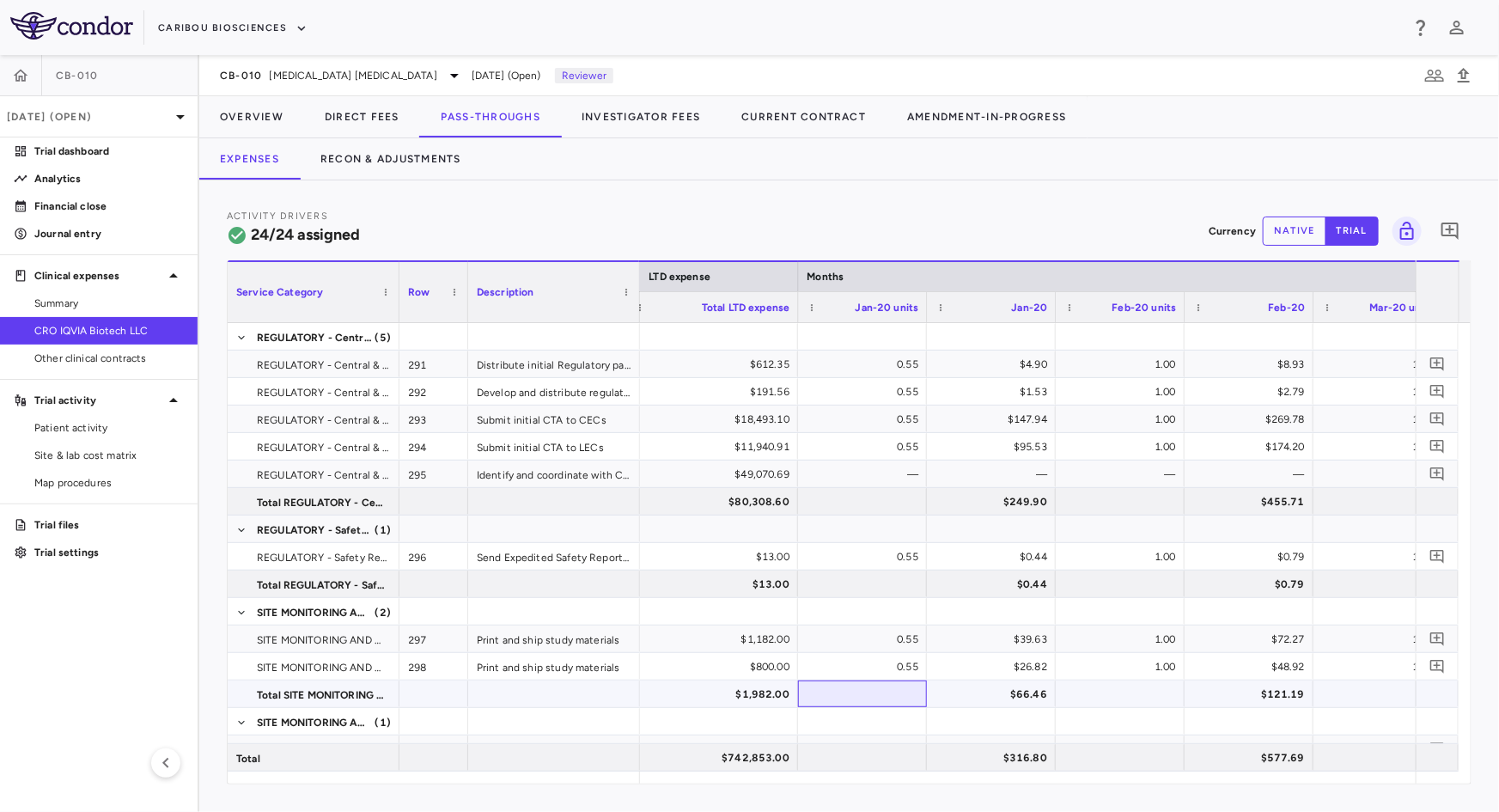
click at [804, 705] on div at bounding box center [862, 693] width 129 height 26
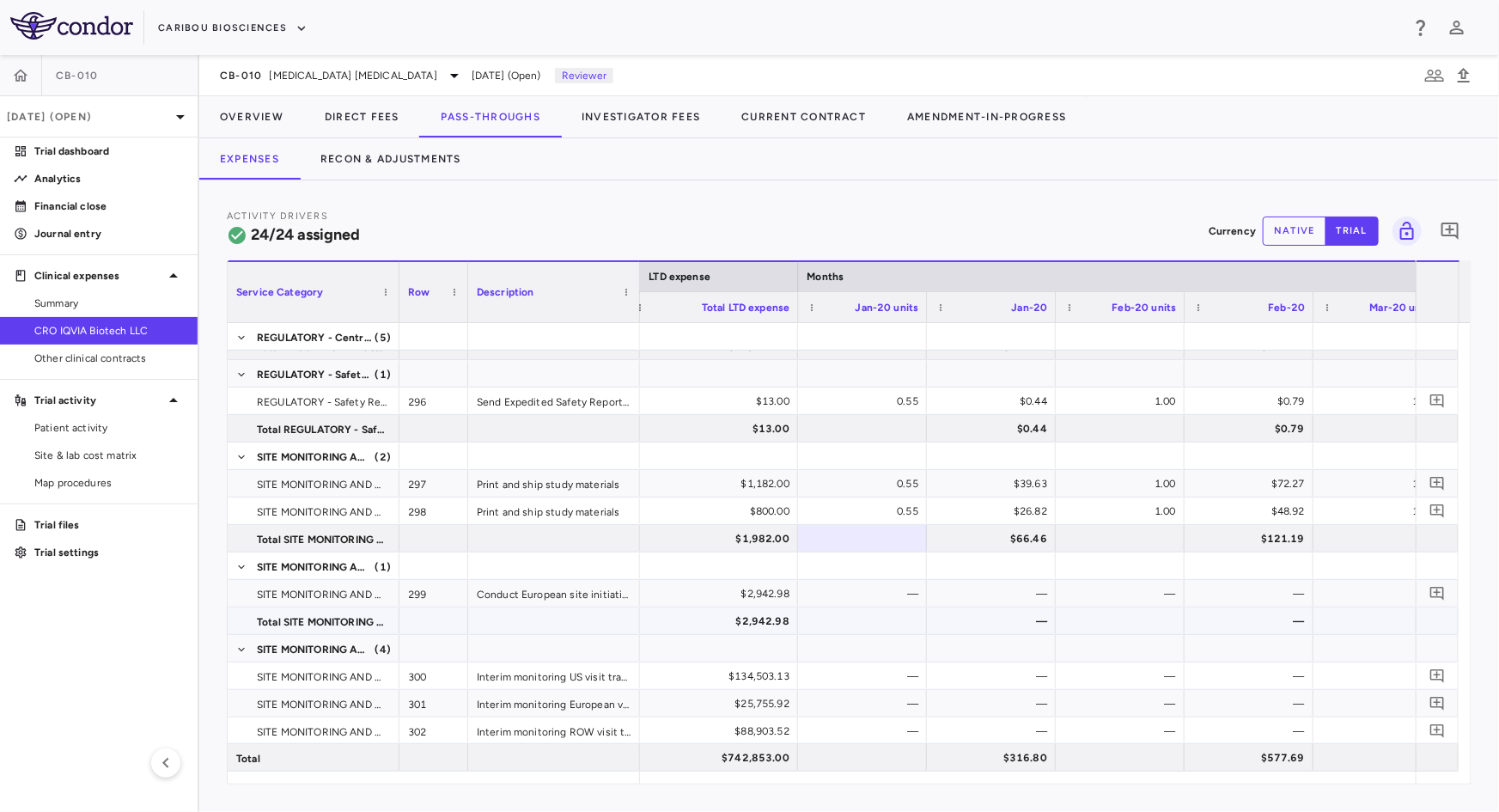
click at [772, 612] on div "$2,942.98" at bounding box center [715, 620] width 148 height 27
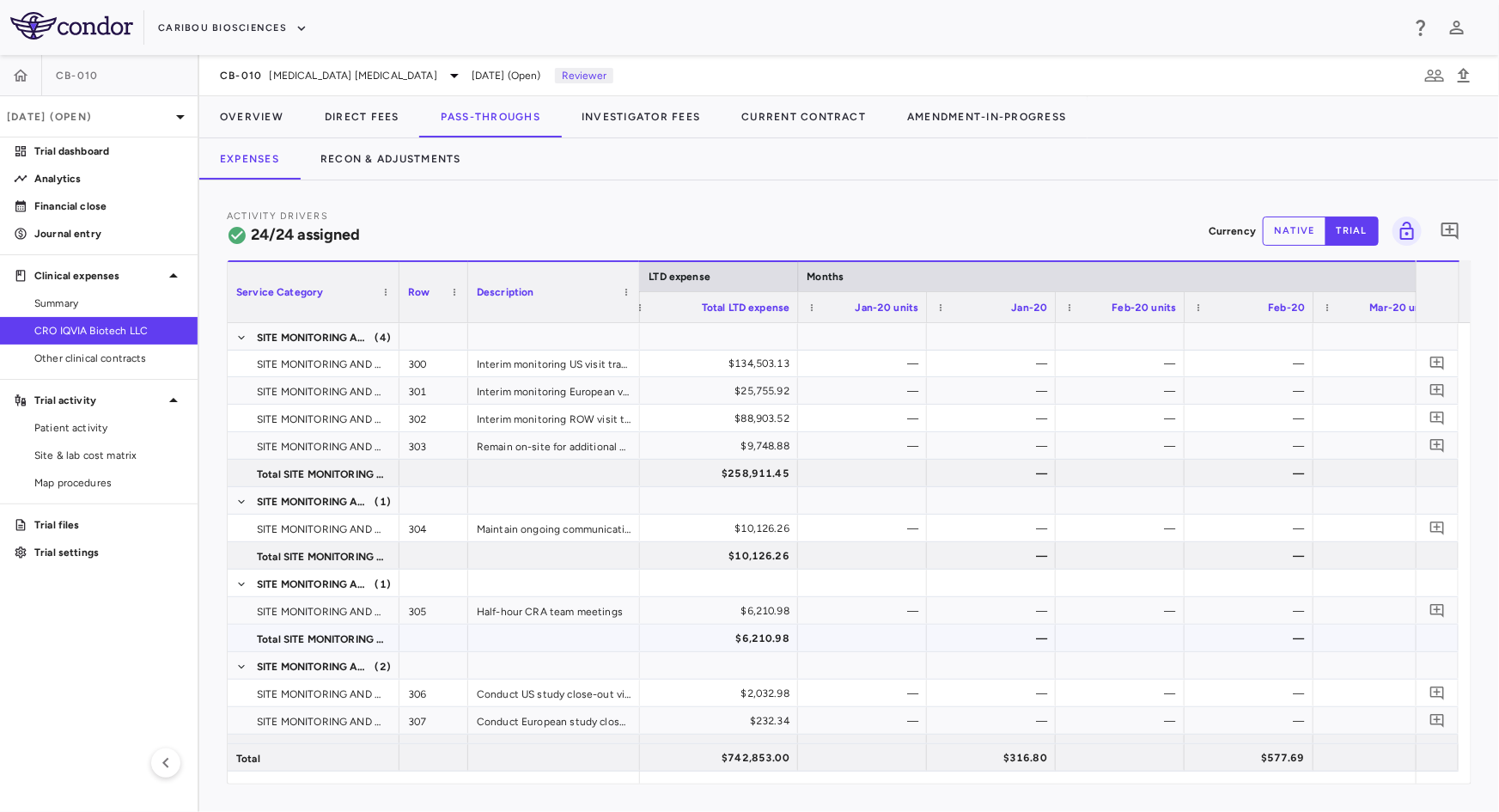
click at [782, 631] on div "$6,210.98" at bounding box center [715, 638] width 148 height 27
click at [782, 683] on div "$2,032.98" at bounding box center [715, 692] width 148 height 27
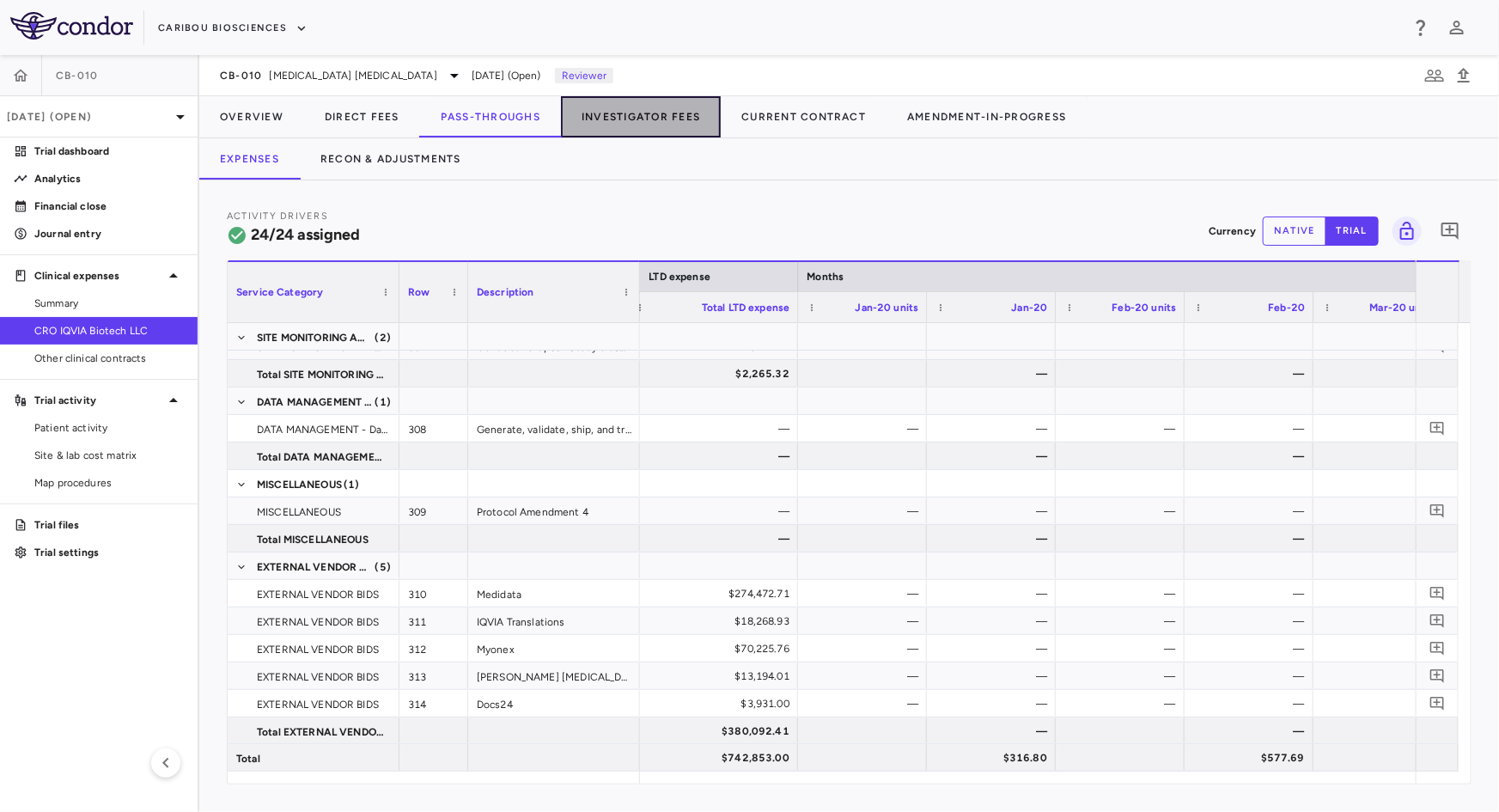
click at [650, 117] on button "Investigator Fees" at bounding box center [640, 116] width 159 height 41
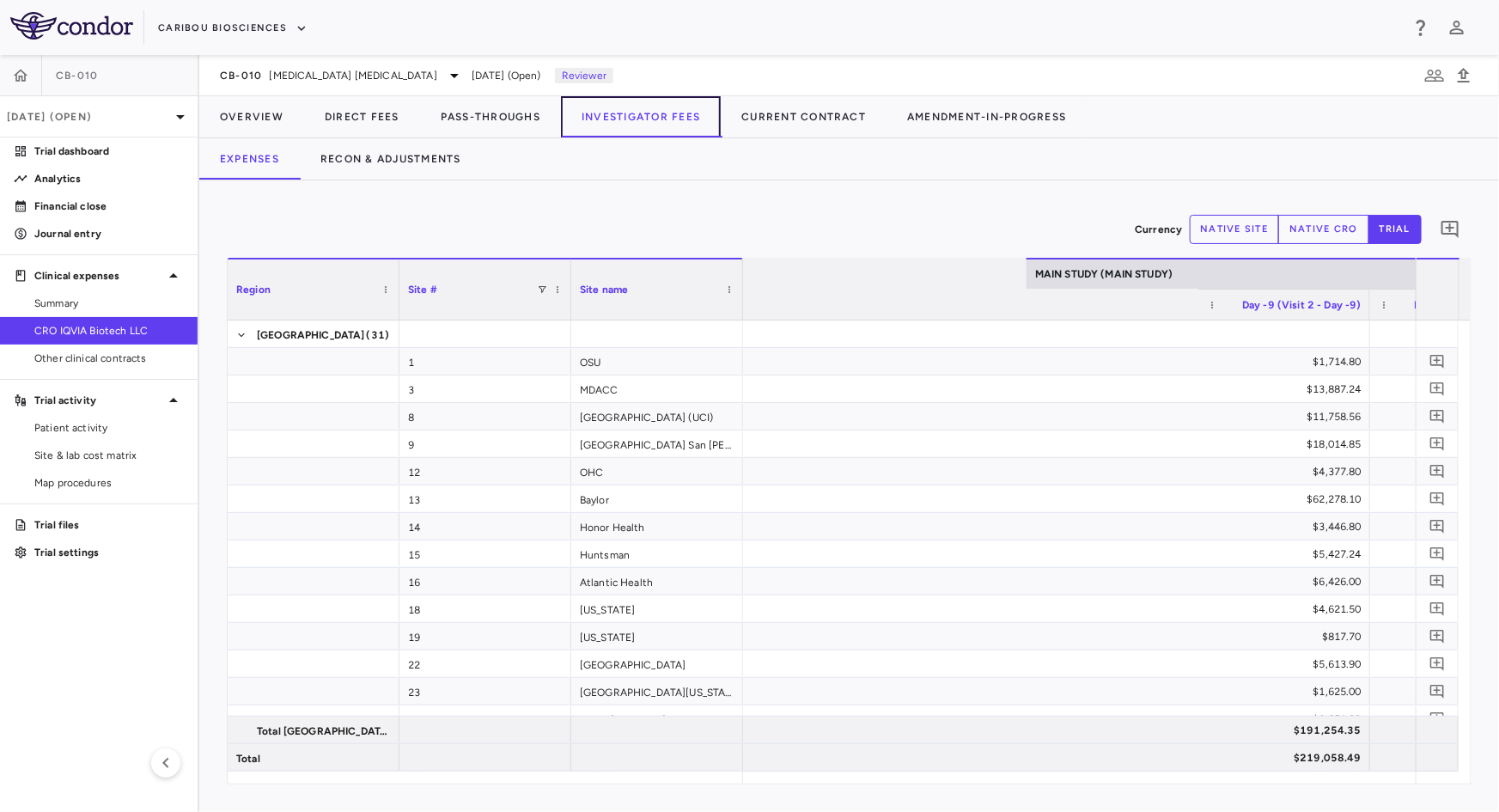
scroll to position [0, 2293]
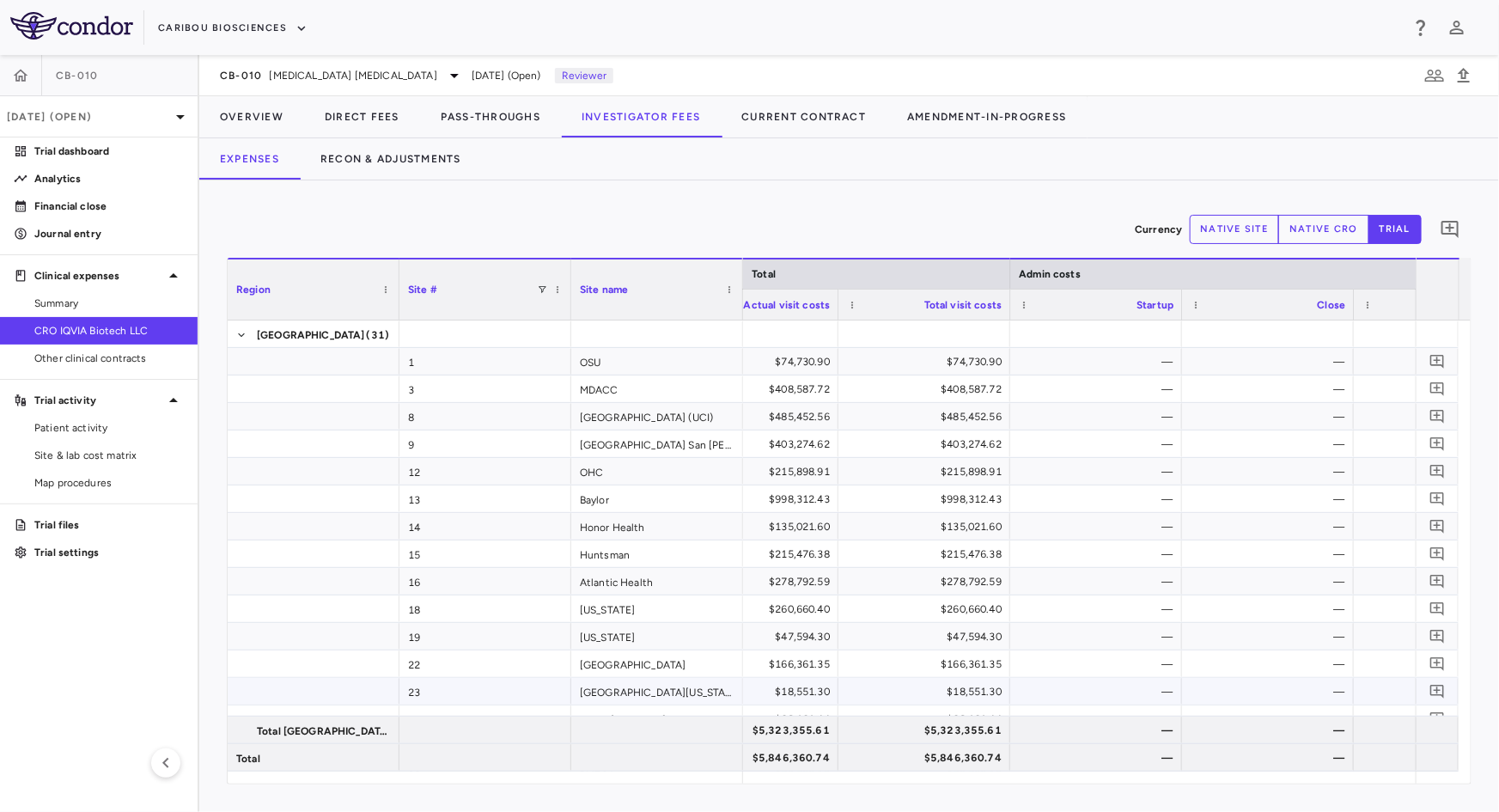
click at [542, 687] on div "23" at bounding box center [484, 690] width 172 height 26
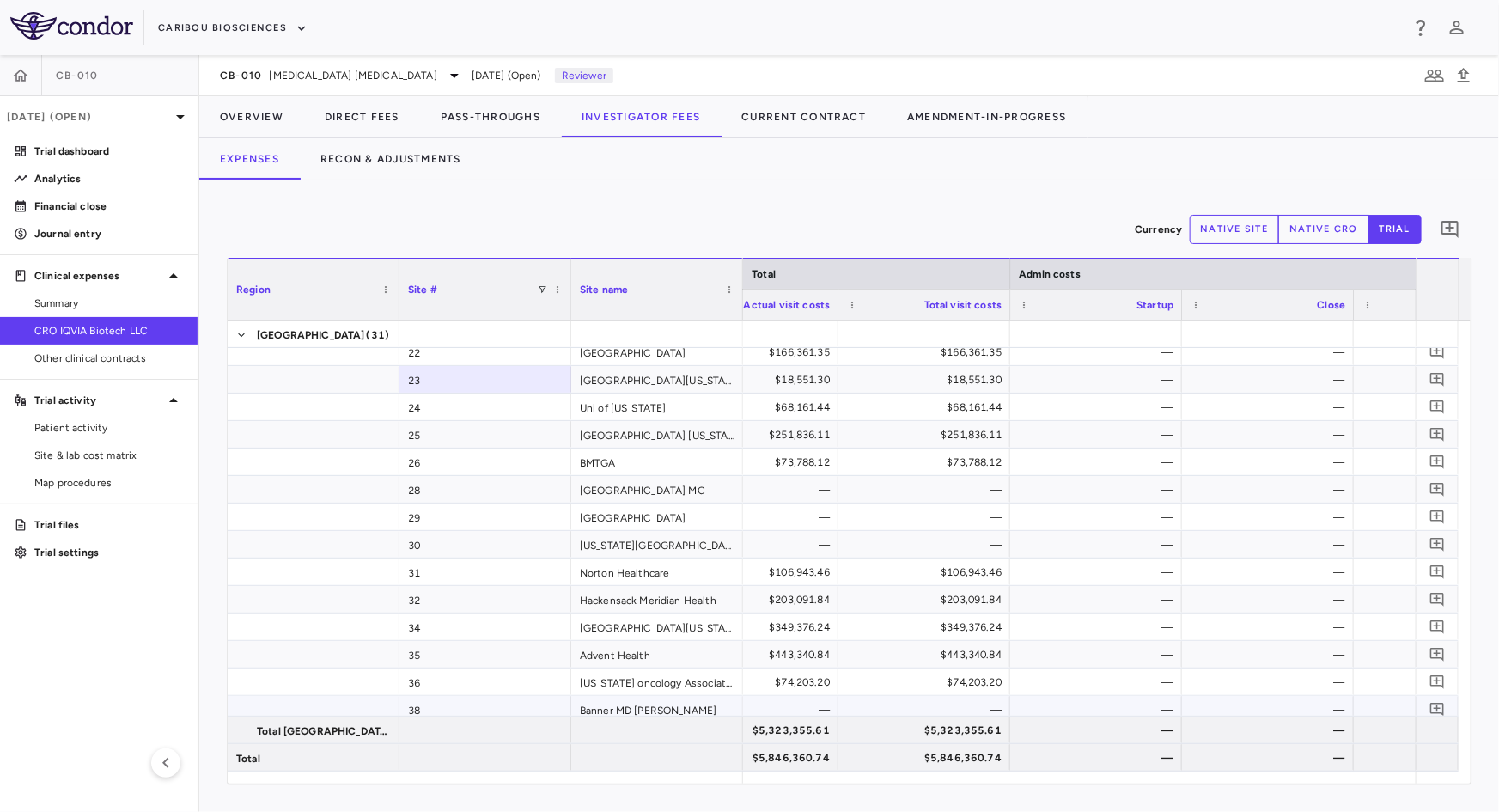
click at [420, 698] on div "38" at bounding box center [484, 709] width 172 height 26
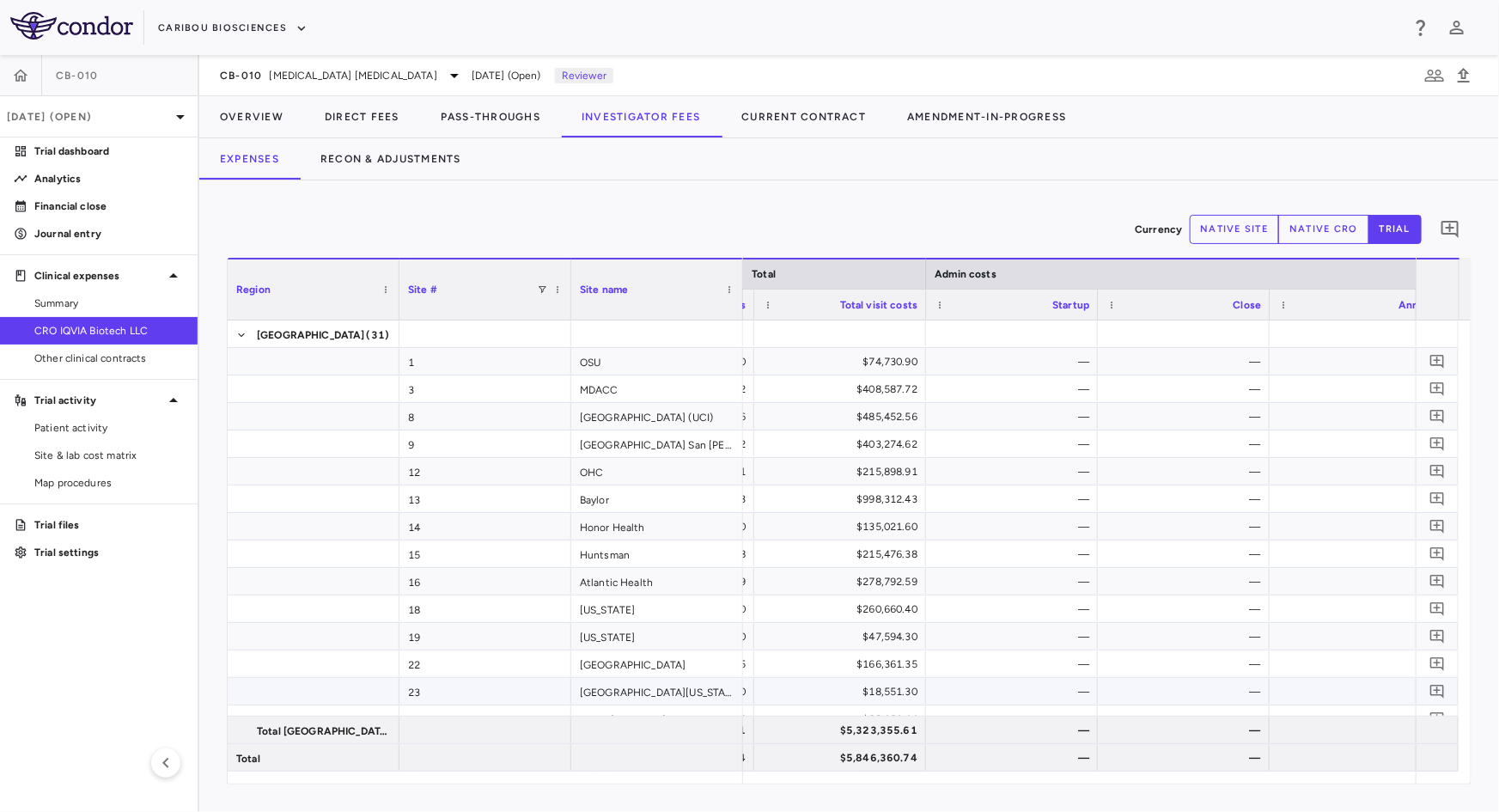
click at [863, 686] on div "$18,551.30" at bounding box center [844, 690] width 148 height 27
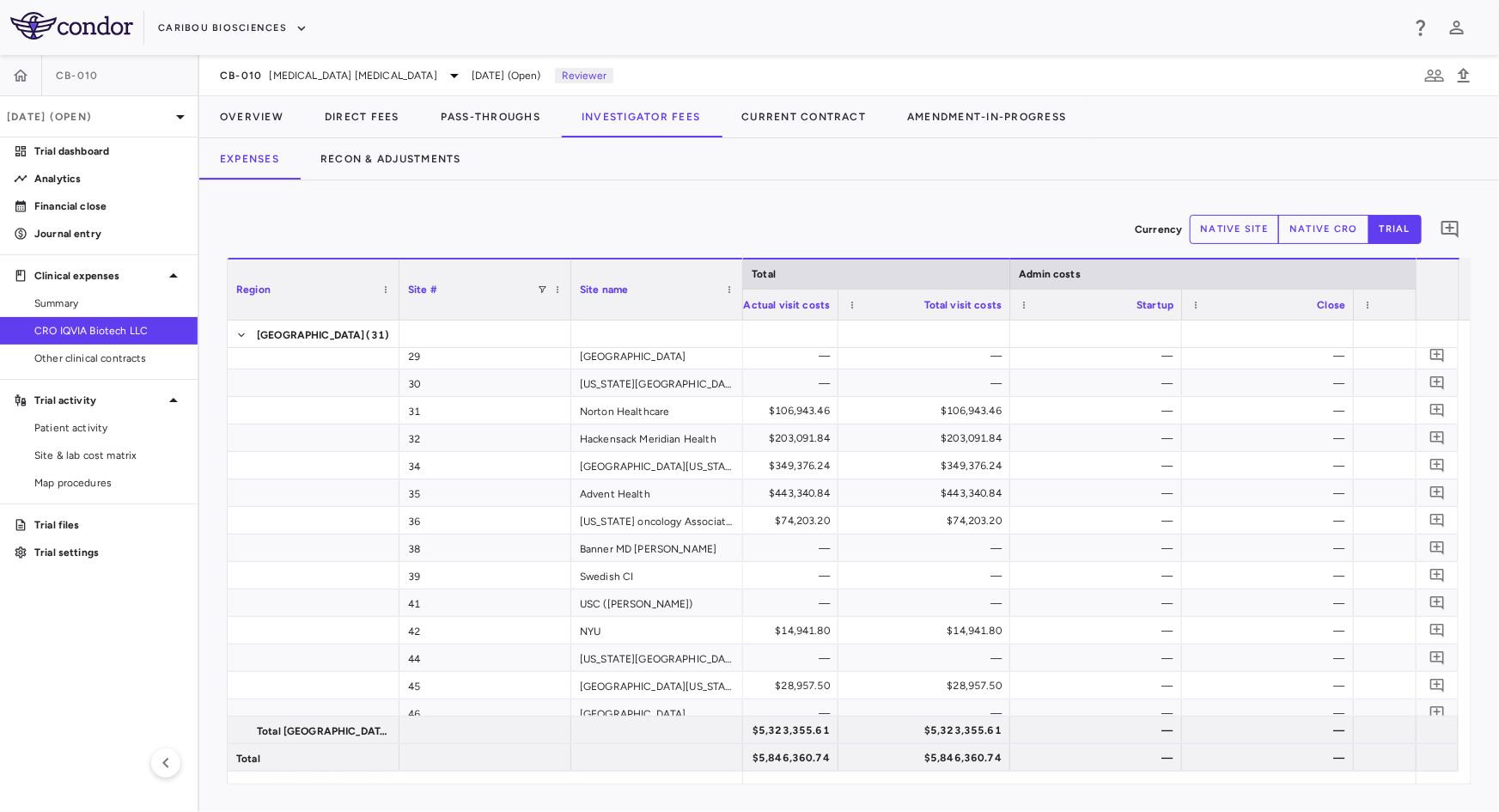
scroll to position [0, 9606]
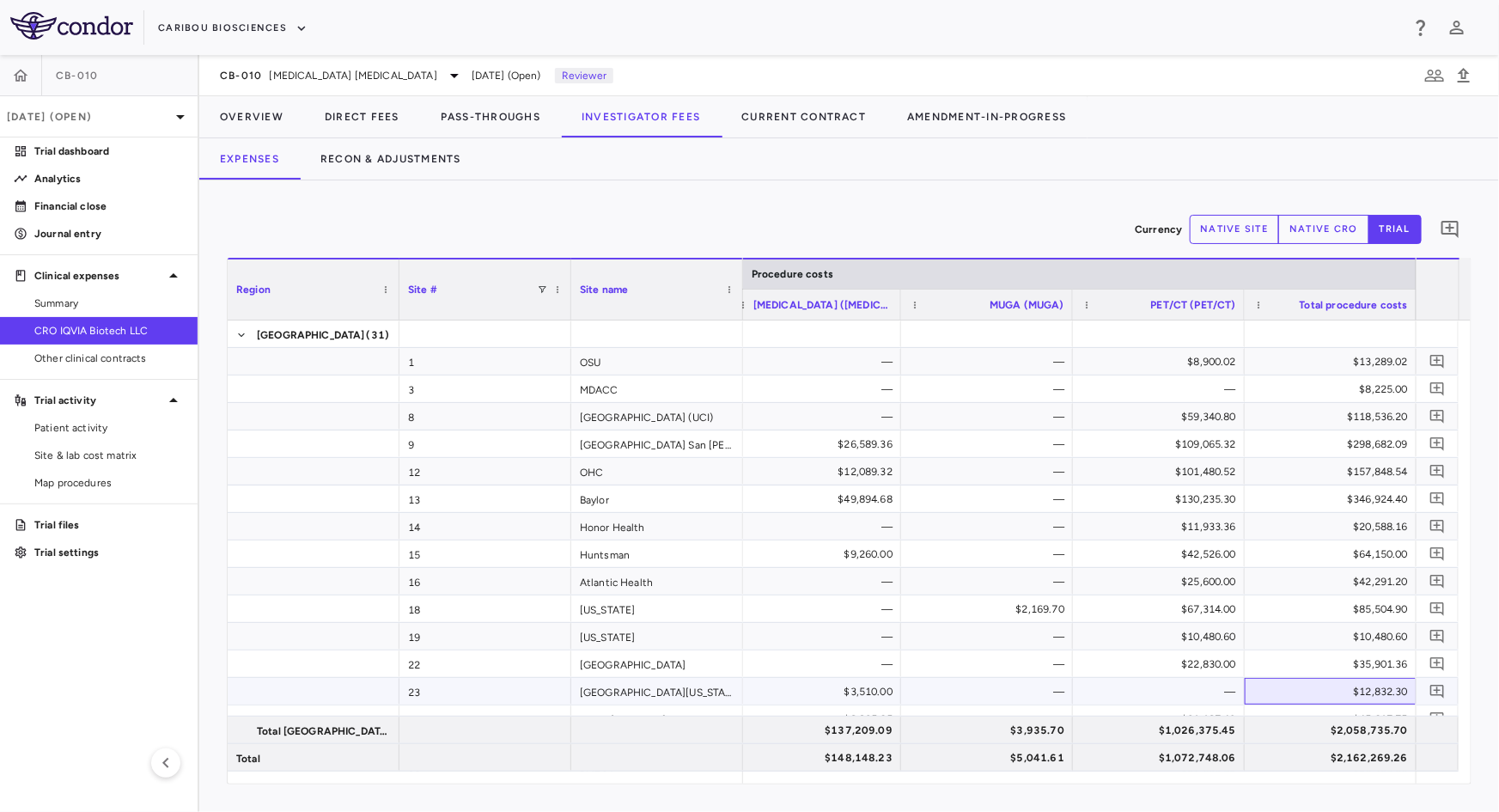
click at [1385, 698] on div "$12,832.30" at bounding box center [1334, 690] width 148 height 27
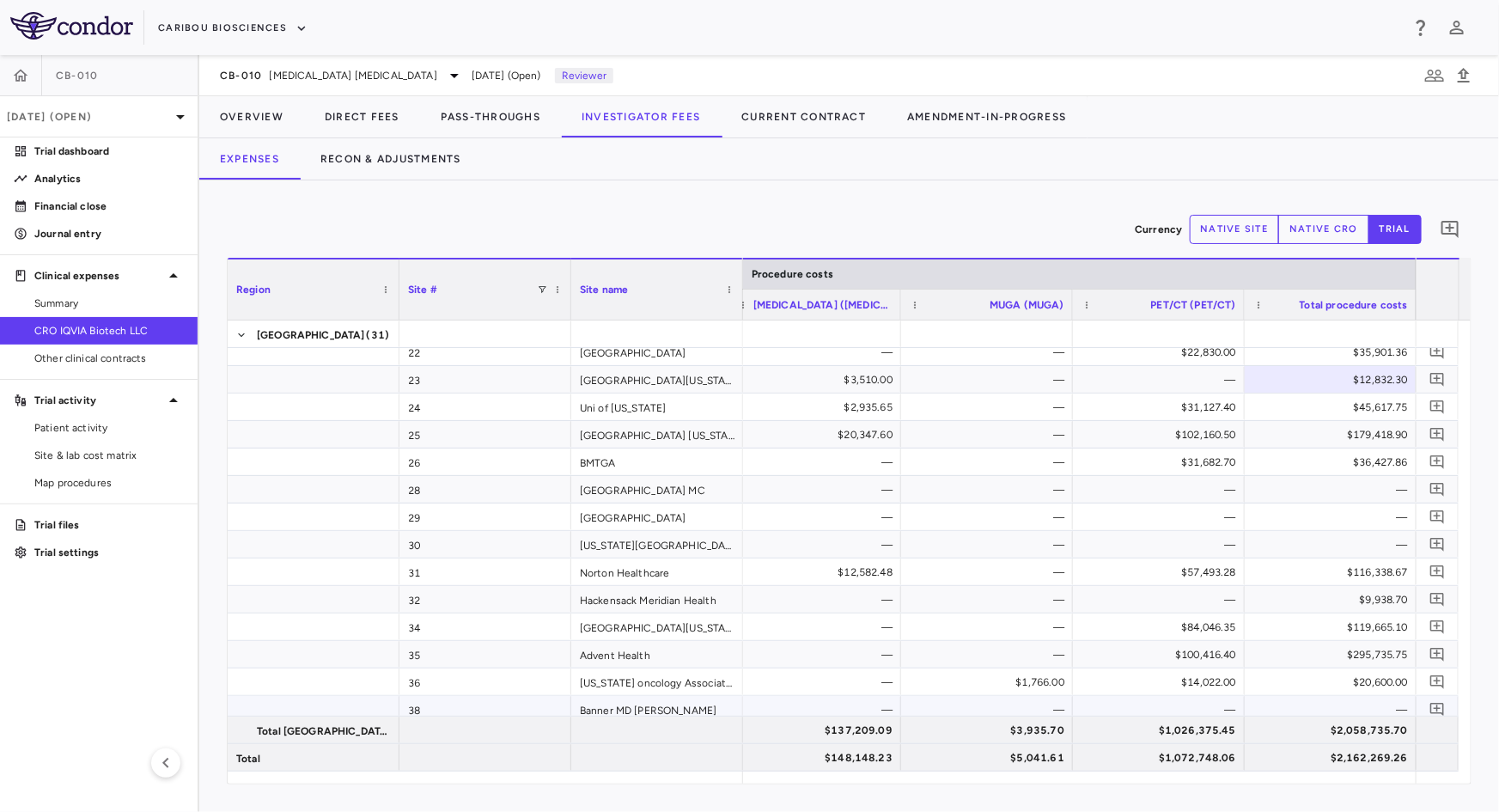
click at [1347, 700] on div "—" at bounding box center [1334, 709] width 148 height 27
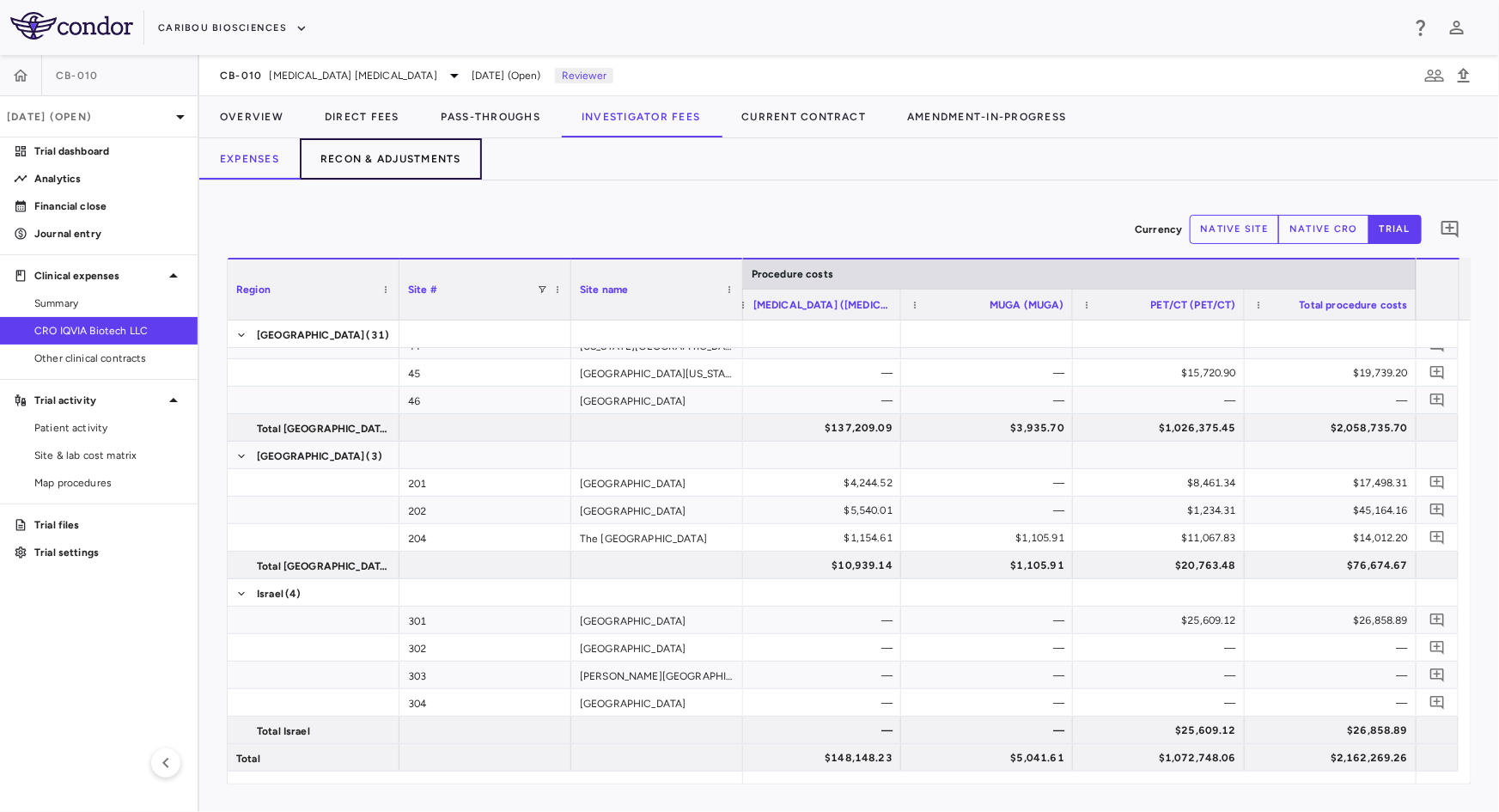
click at [449, 159] on button "Recon & Adjustments" at bounding box center [390, 159] width 182 height 41
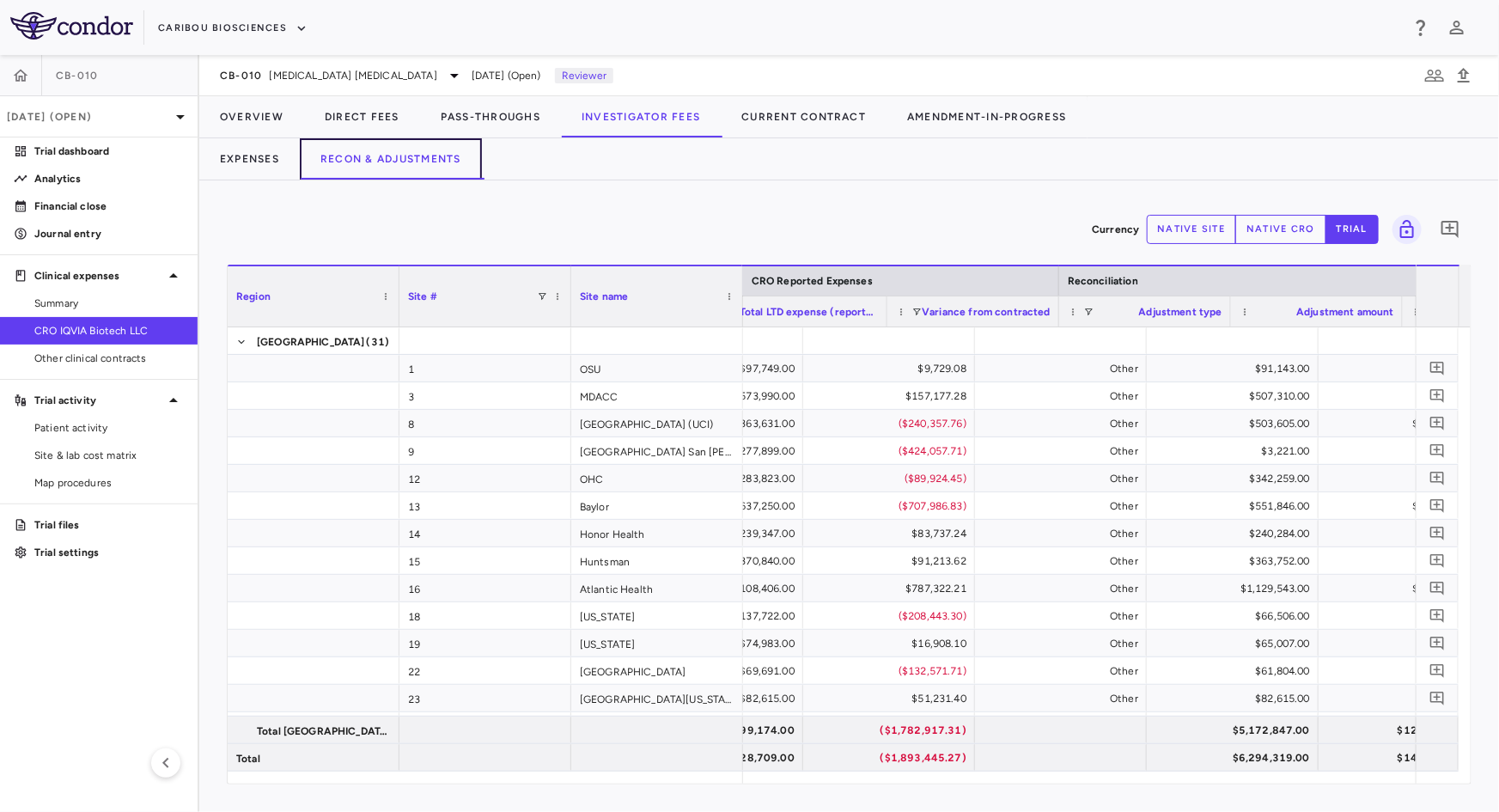
scroll to position [0, 1216]
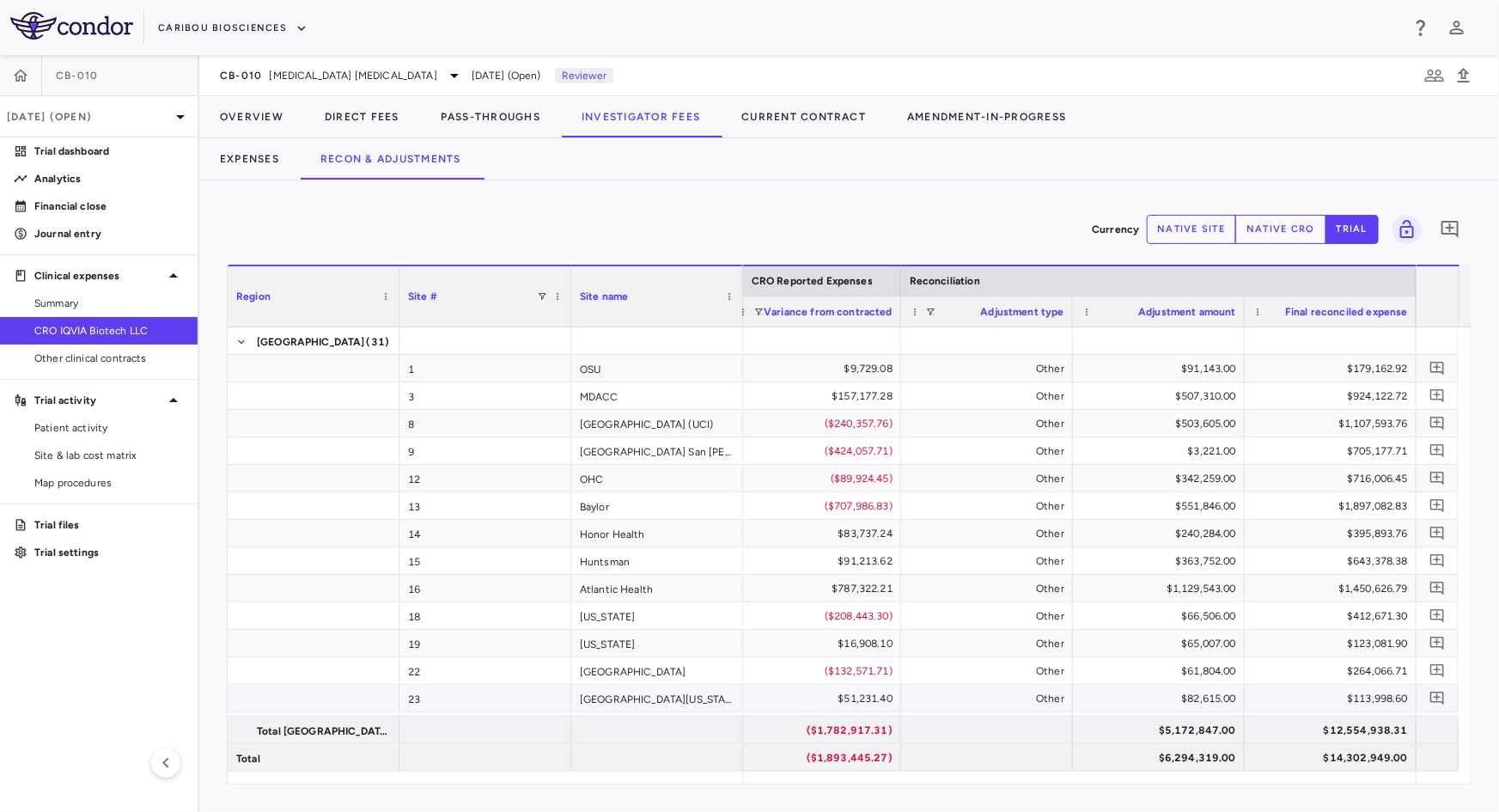
click at [1193, 703] on div "$82,615.00" at bounding box center [1162, 698] width 148 height 27
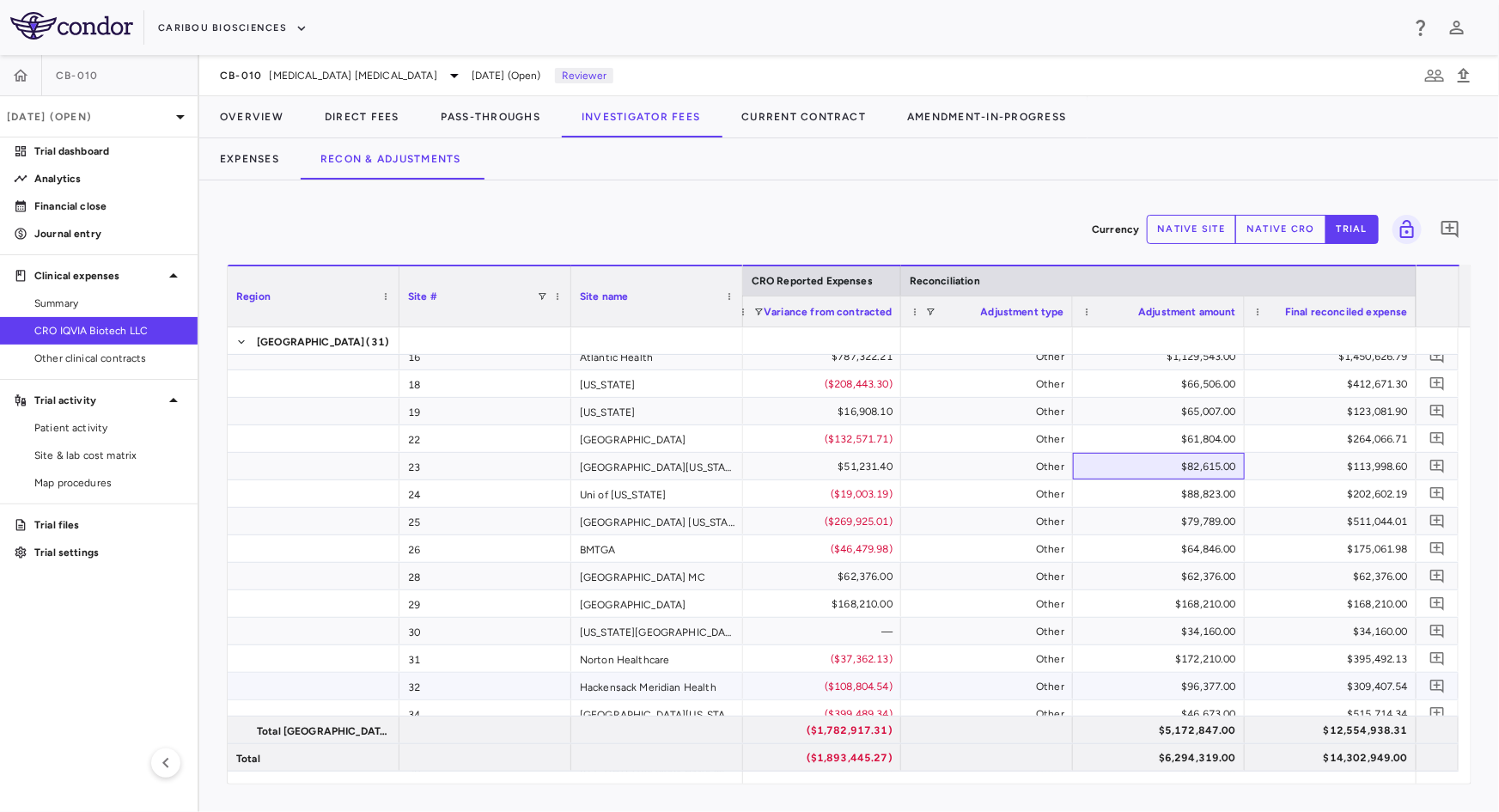
scroll to position [233, 0]
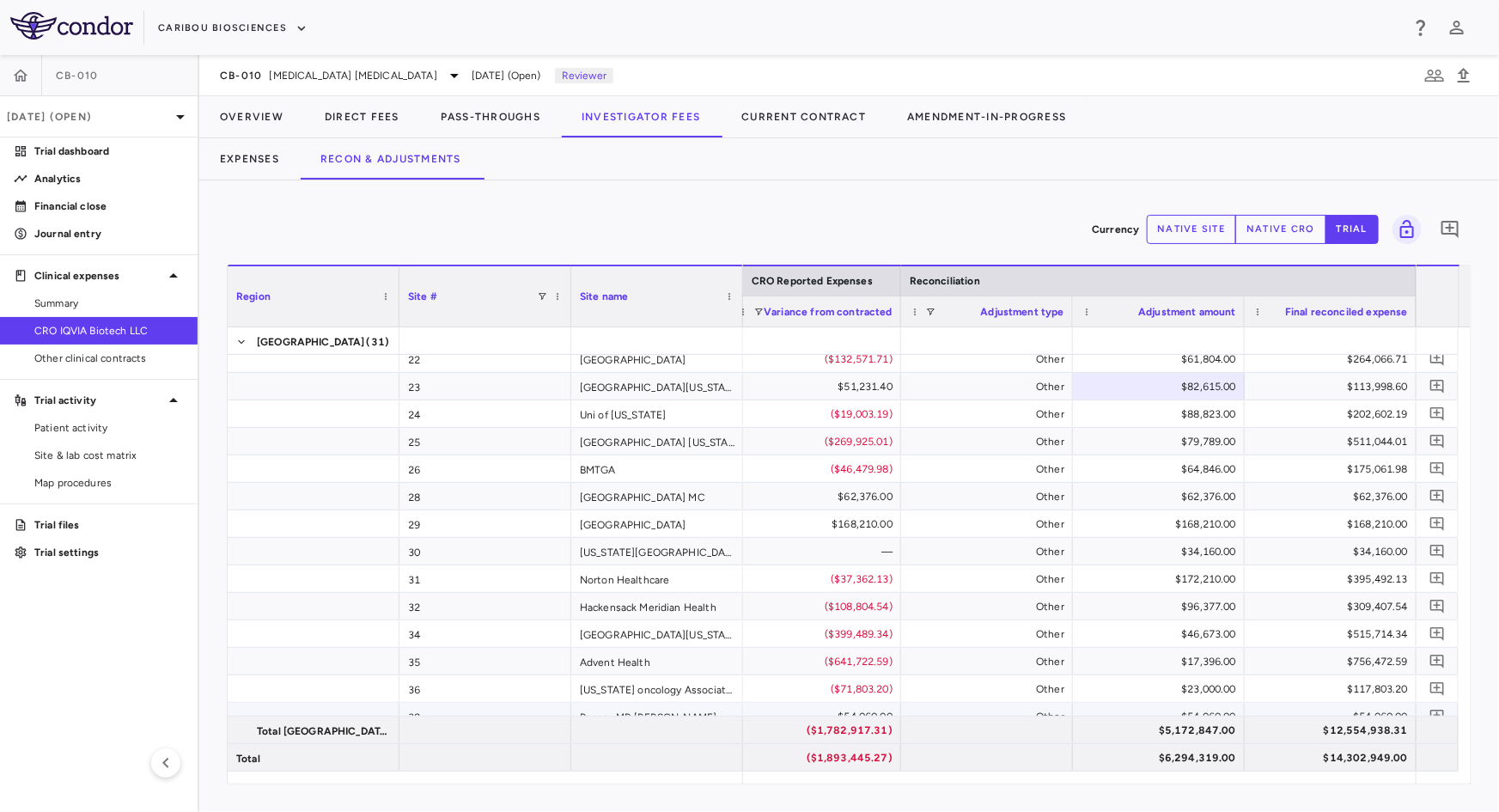
click at [1328, 705] on div "$54,060.00" at bounding box center [1334, 716] width 148 height 27
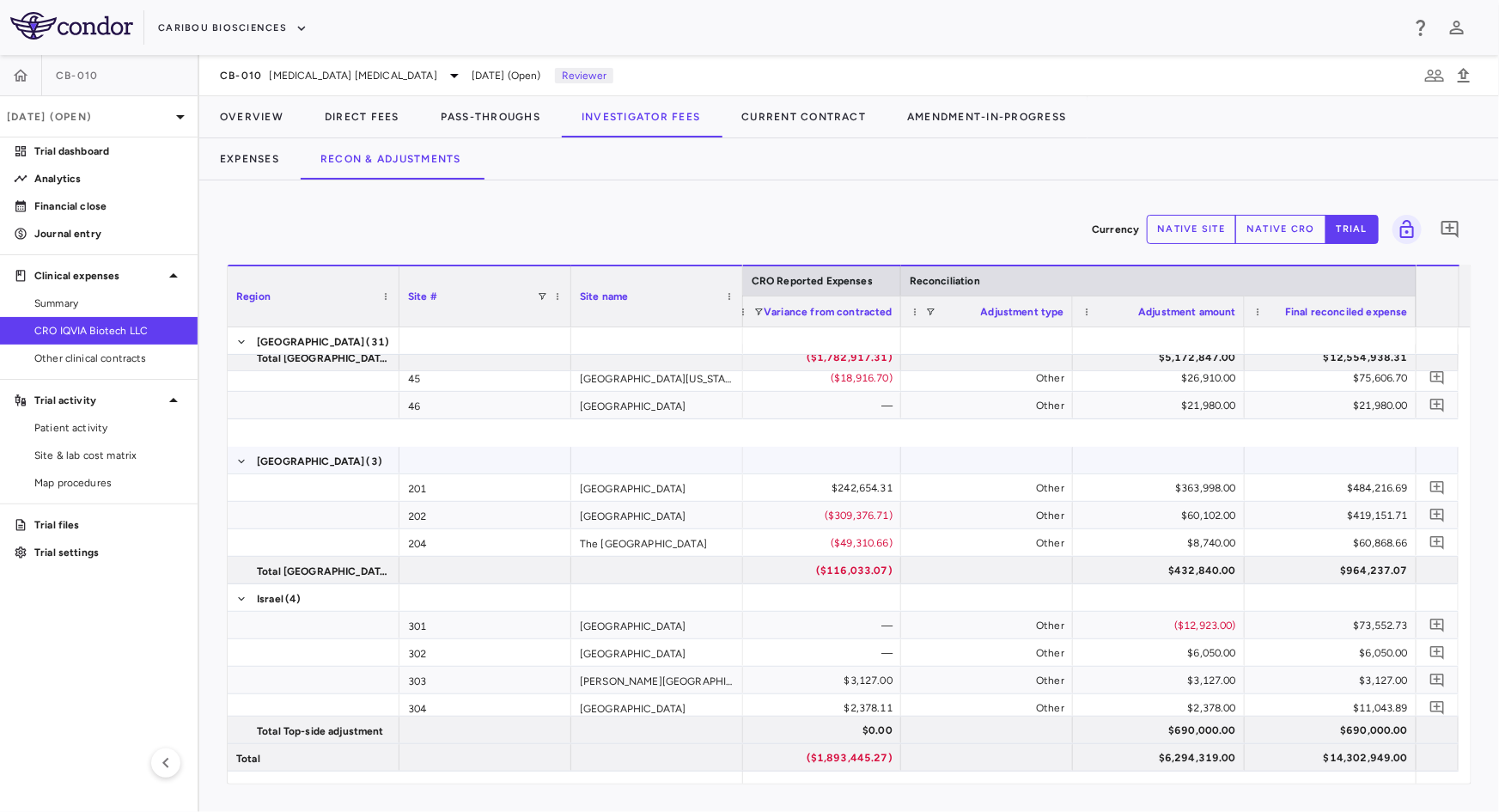
scroll to position [563, 0]
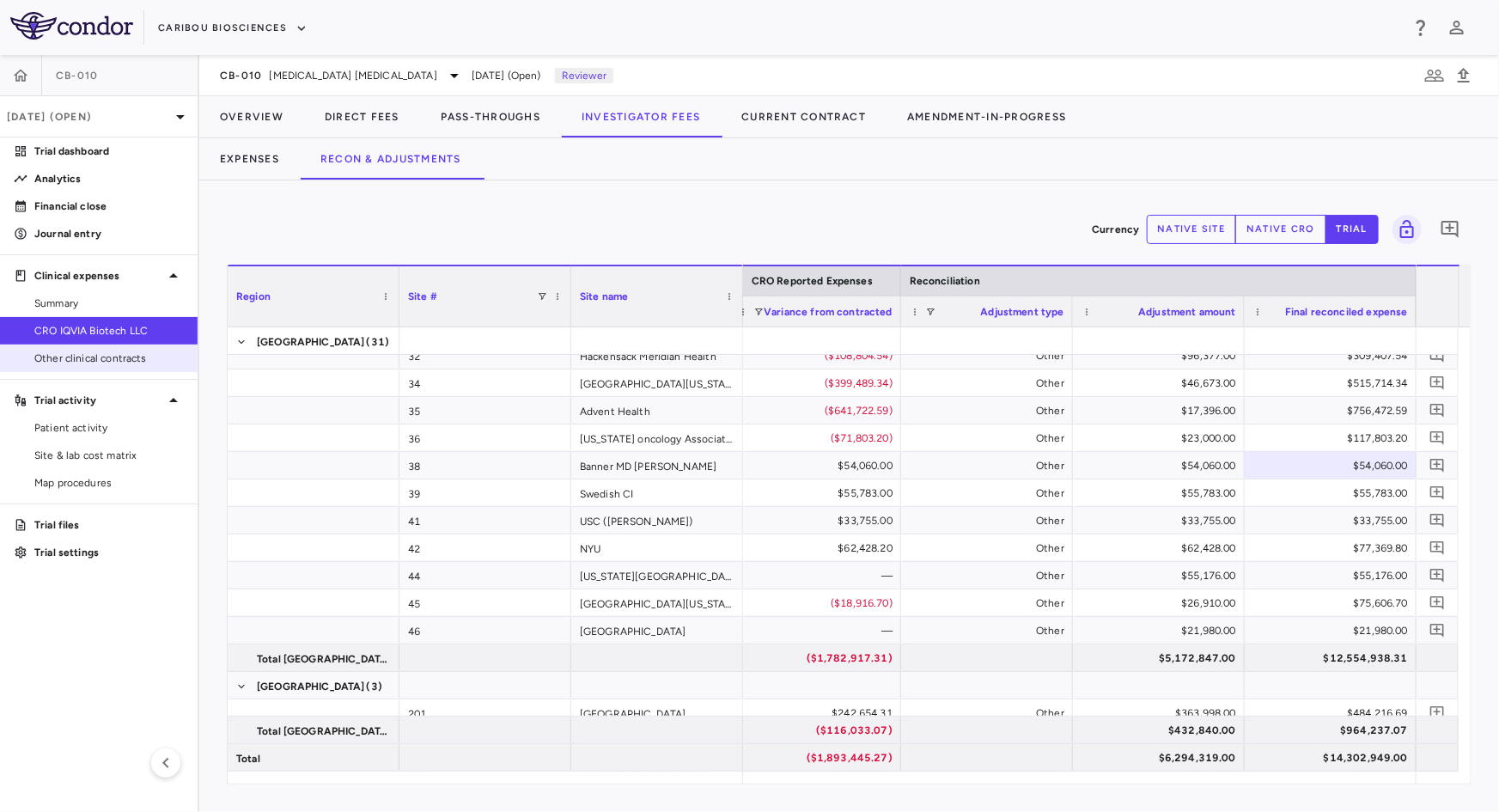
click at [121, 354] on span "Other clinical contracts" at bounding box center [109, 358] width 150 height 16
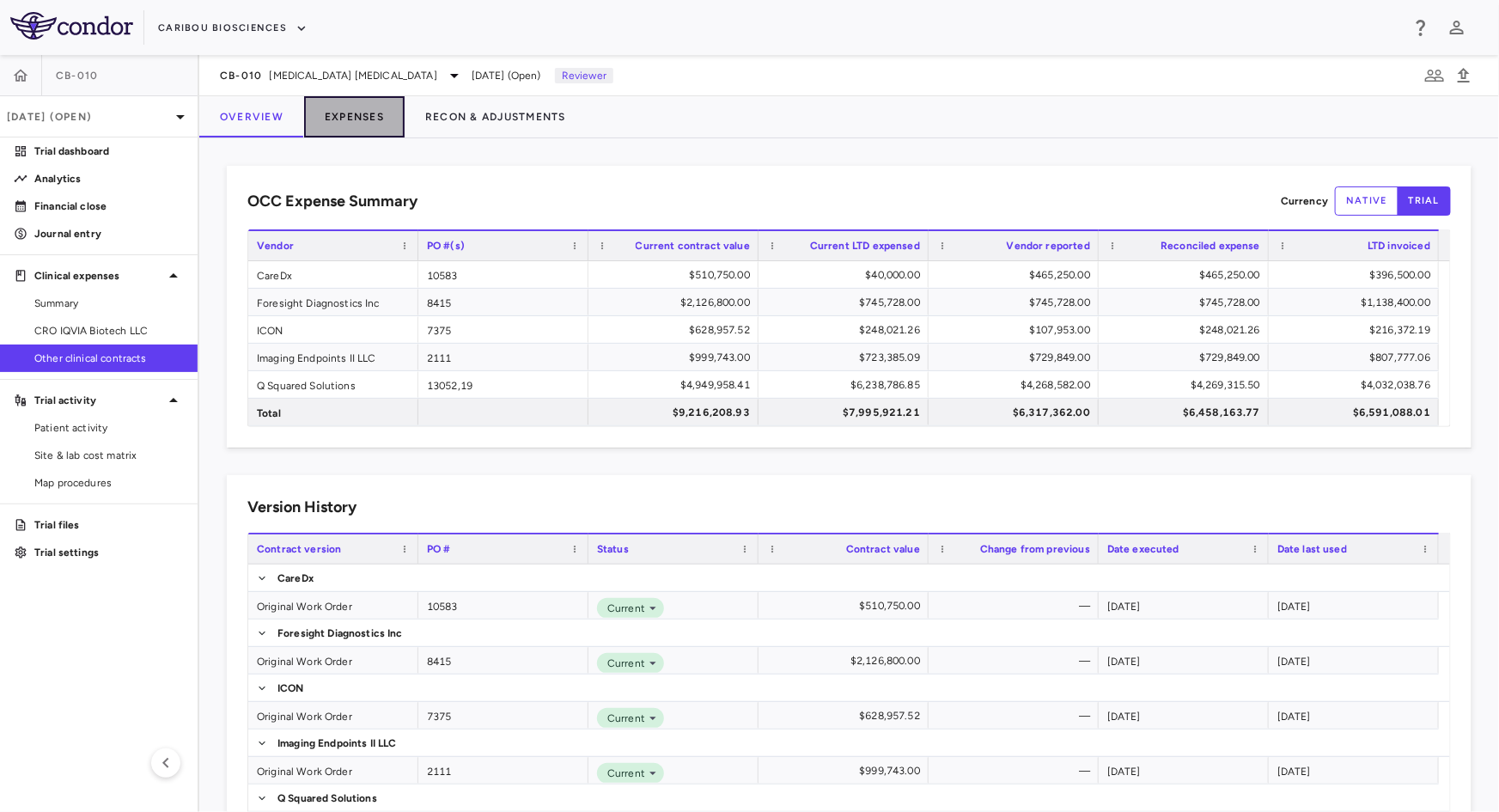
click at [361, 122] on button "Expenses" at bounding box center [354, 116] width 100 height 41
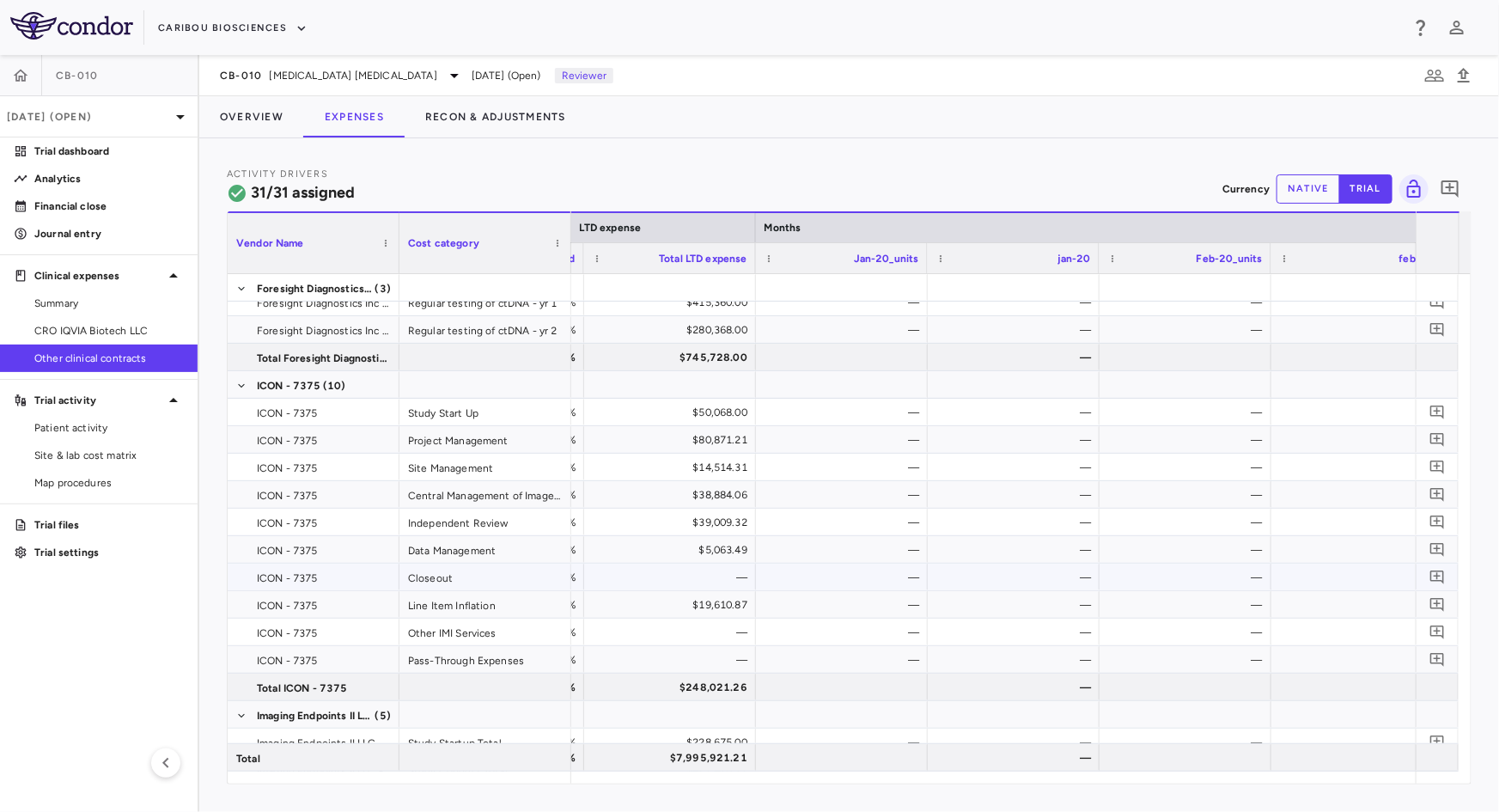
scroll to position [468, 0]
